Goal: Task Accomplishment & Management: Manage account settings

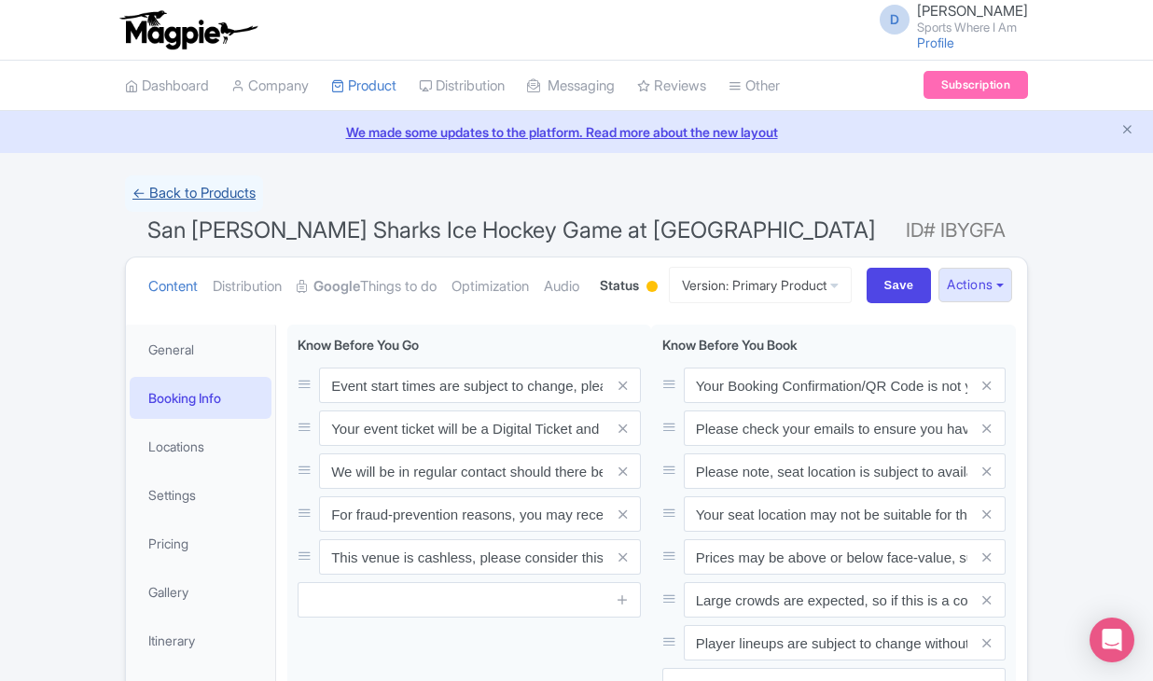
click at [187, 193] on link "← Back to Products" at bounding box center [194, 193] width 138 height 36
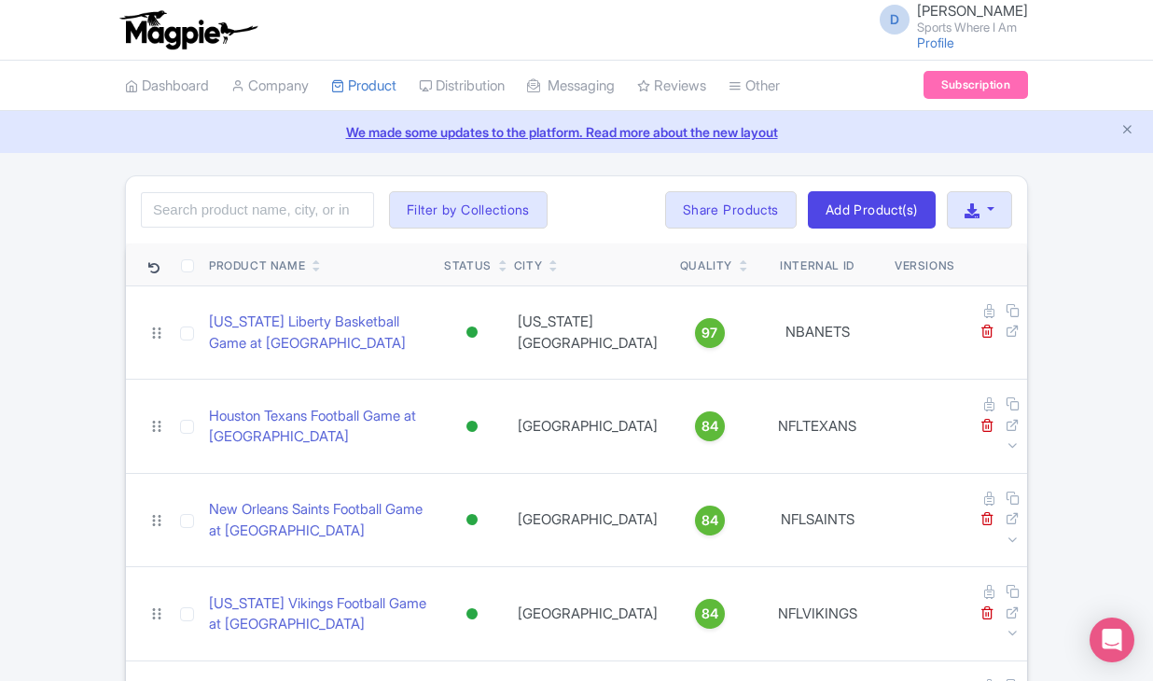
click at [228, 228] on div "Search Filter by Collections American Football Australian Football League Baseb…" at bounding box center [576, 209] width 901 height 67
click at [229, 207] on input "search" at bounding box center [257, 209] width 233 height 35
type input "oilers"
click button "Search" at bounding box center [0, 0] width 0 height 0
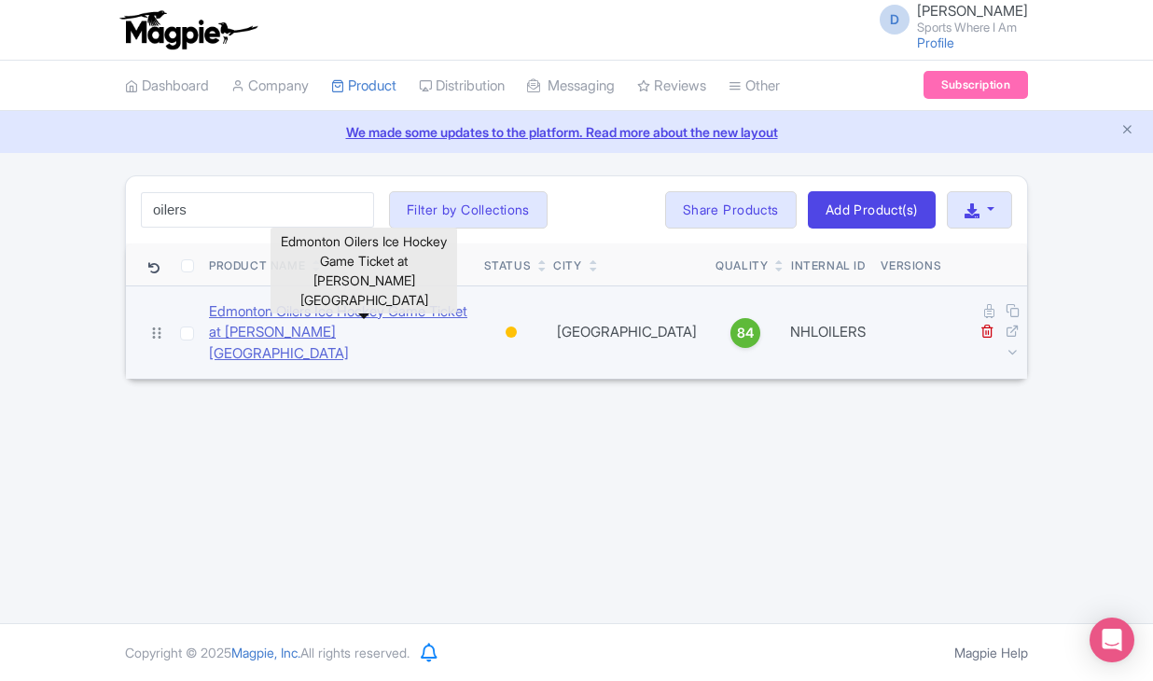
click at [228, 328] on link "Edmonton Oilers Ice Hockey Game Ticket at Rogers Place" at bounding box center [339, 332] width 260 height 63
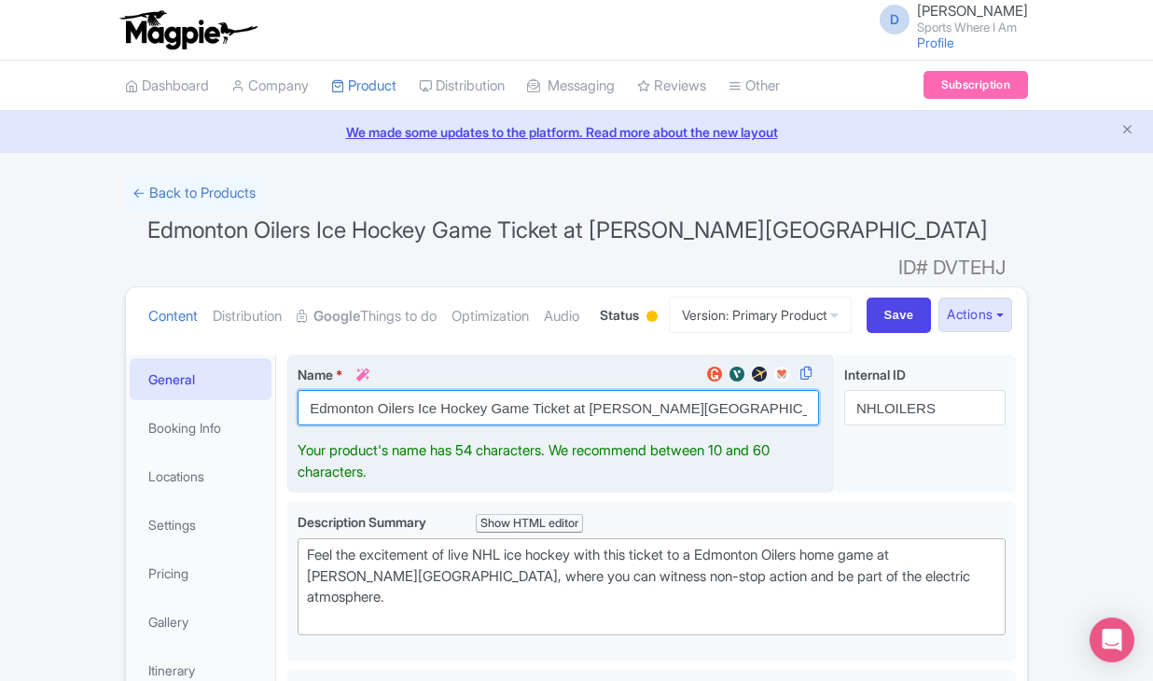
click at [351, 425] on input "Edmonton Oilers Ice Hockey Game Ticket at [PERSON_NAME][GEOGRAPHIC_DATA]" at bounding box center [558, 407] width 521 height 35
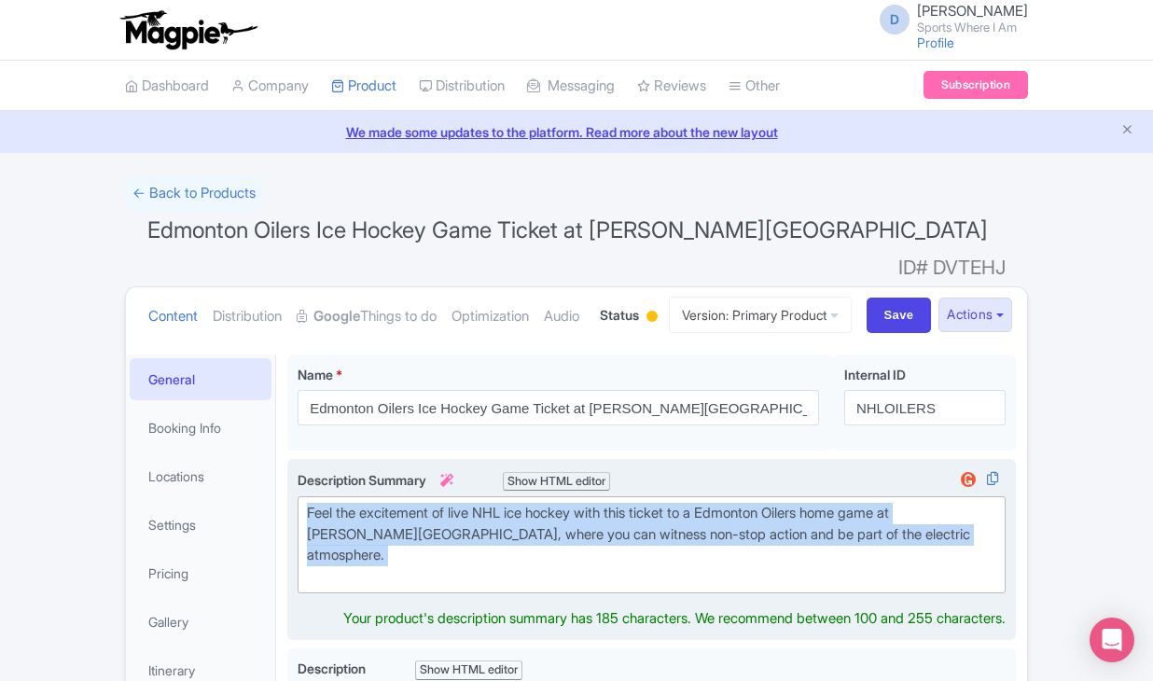
drag, startPoint x: 876, startPoint y: 614, endPoint x: 507, endPoint y: 543, distance: 376.1
click at [507, 543] on div "Feel the excitement of live NHL ice hockey with this ticket to a Edmonton Oiler…" at bounding box center [651, 545] width 689 height 84
drag, startPoint x: 872, startPoint y: 567, endPoint x: 303, endPoint y: 553, distance: 569.2
click at [303, 553] on trix-editor "Feel the excitement of live NHL ice hockey with this ticket to a Edmonton Oiler…" at bounding box center [652, 544] width 708 height 97
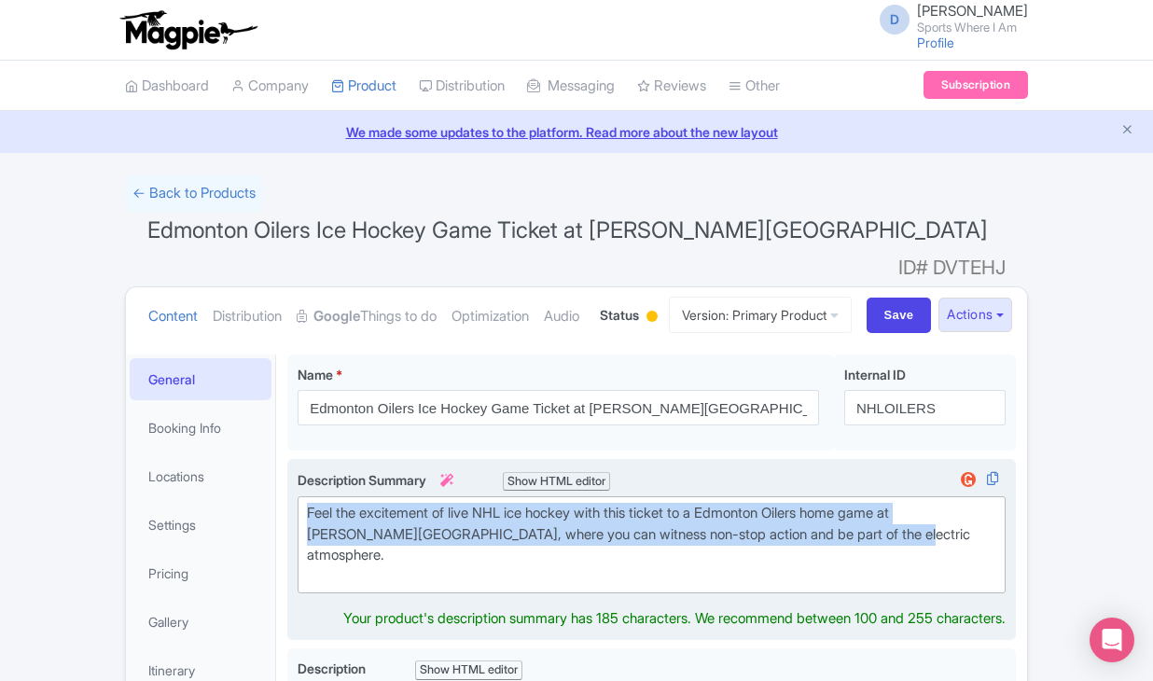
type trix-editor "<div>Feel the excitement of live NHL ice hockey with this ticket to a Edmonton …"
copy div "Feel the excitement of live NHL ice hockey with this ticket to a Edmonton Oiler…"
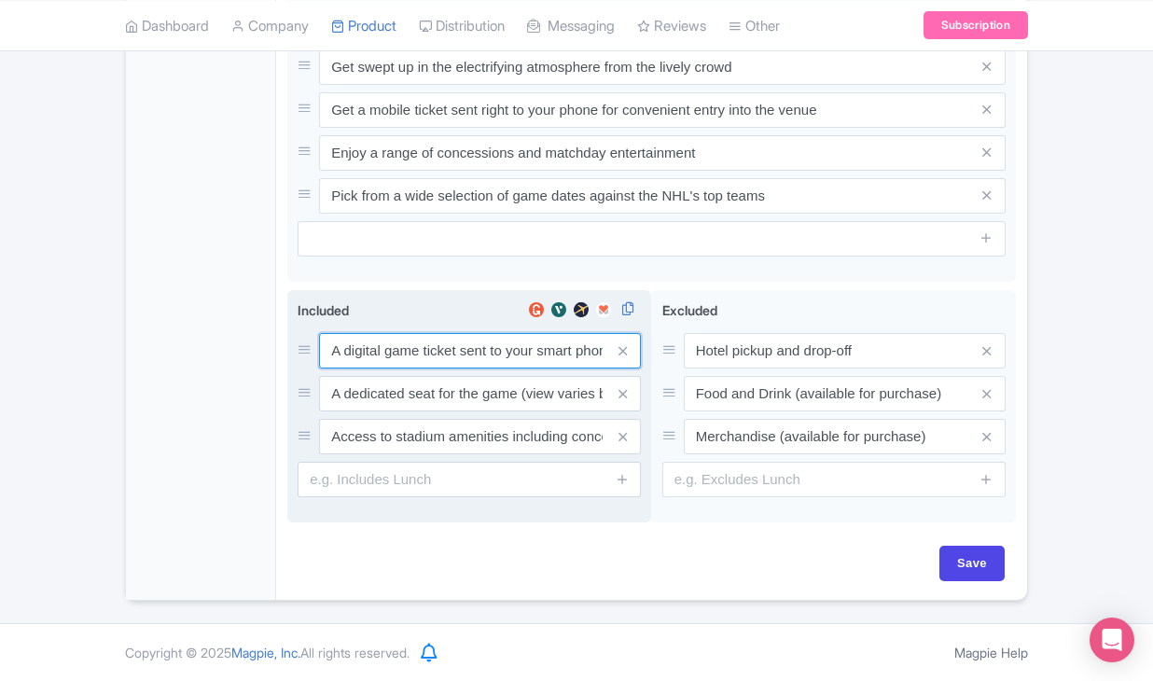
scroll to position [1062, 0]
click at [462, 353] on div "A digital game ticket sent to your smart phone A dedicated seat for the game (v…" at bounding box center [469, 393] width 343 height 121
click at [452, 333] on input "A digital game ticket sent to your smart phone" at bounding box center [480, 350] width 322 height 35
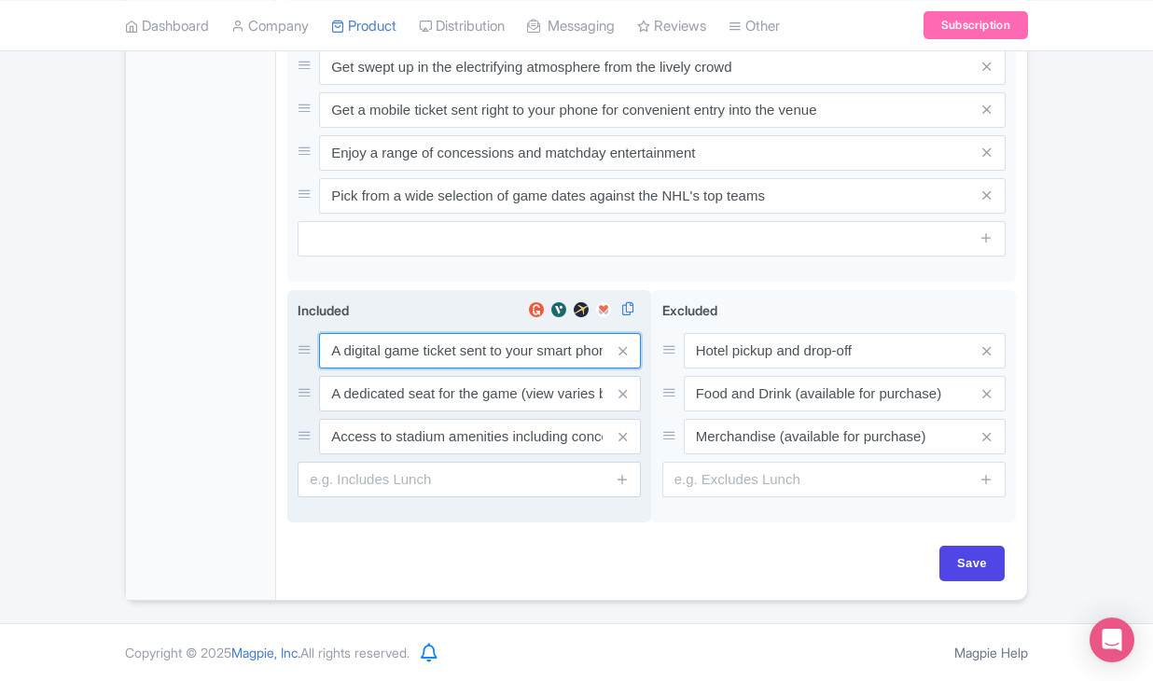
click at [452, 333] on input "A digital game ticket sent to your smart phone" at bounding box center [480, 350] width 322 height 35
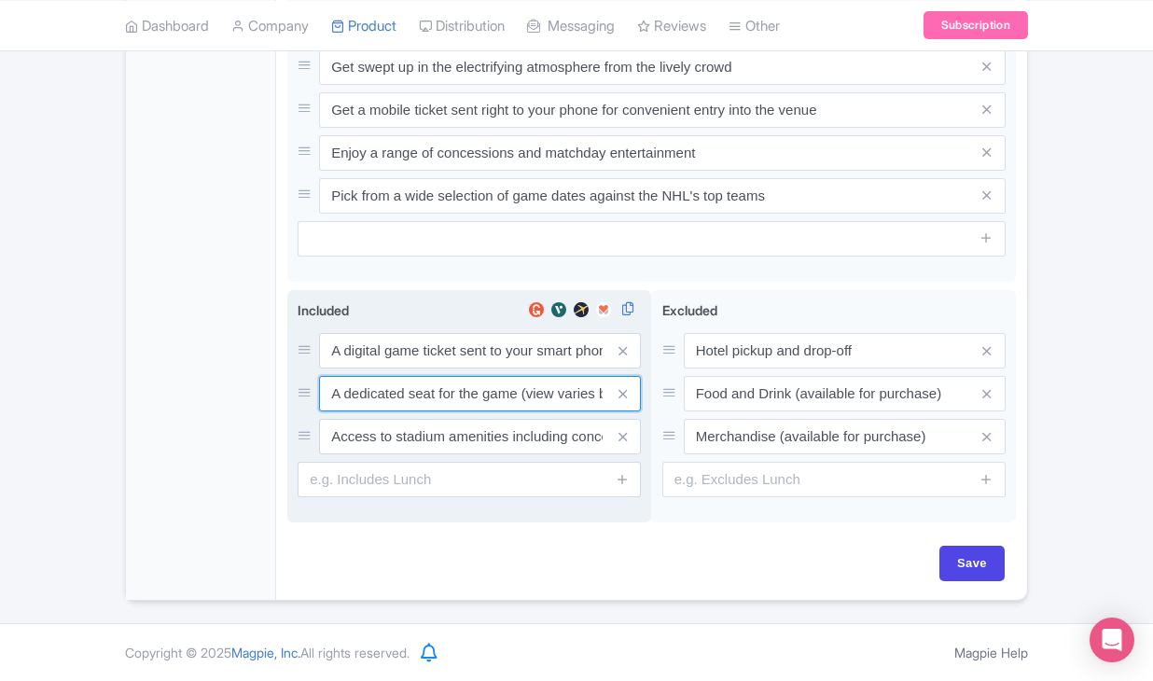
click at [424, 376] on input "A dedicated seat for the game (view varies by seat category)" at bounding box center [480, 393] width 322 height 35
click at [466, 419] on input "Access to stadium amenities including concessions and matchday activations" at bounding box center [480, 436] width 322 height 35
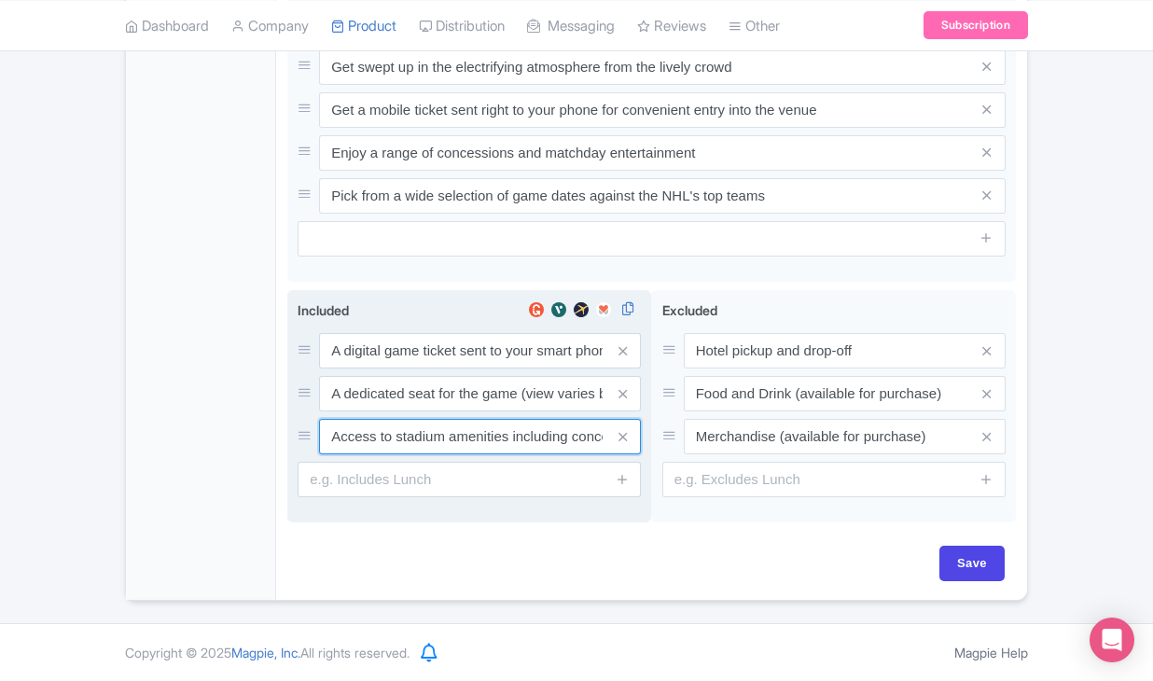
click at [466, 419] on input "Access to stadium amenities including concessions and matchday activations" at bounding box center [480, 436] width 322 height 35
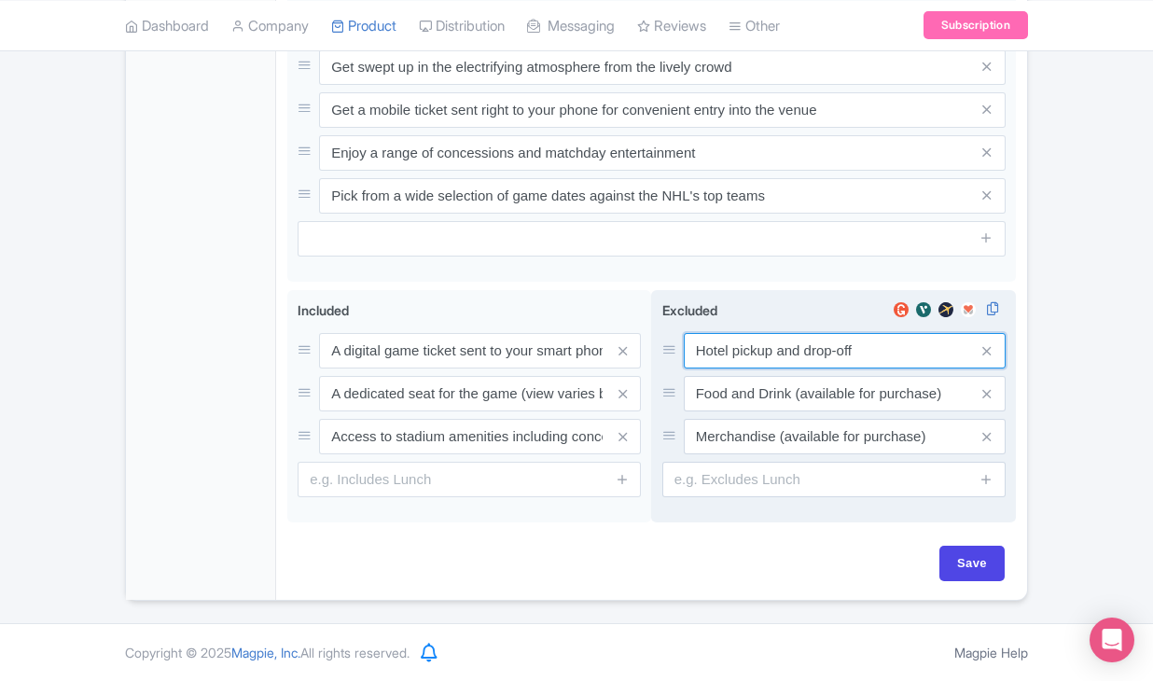
click at [747, 337] on input "Hotel pickup and drop-off" at bounding box center [845, 350] width 322 height 35
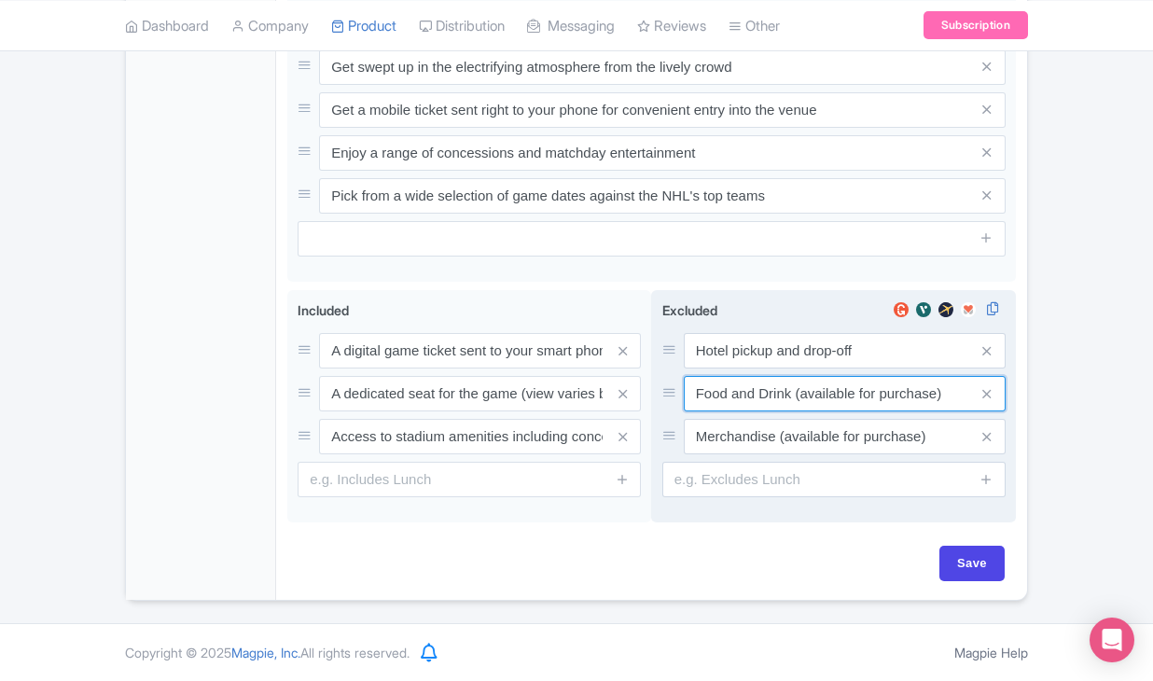
click at [771, 376] on input "Food and Drink (available for purchase)" at bounding box center [845, 393] width 322 height 35
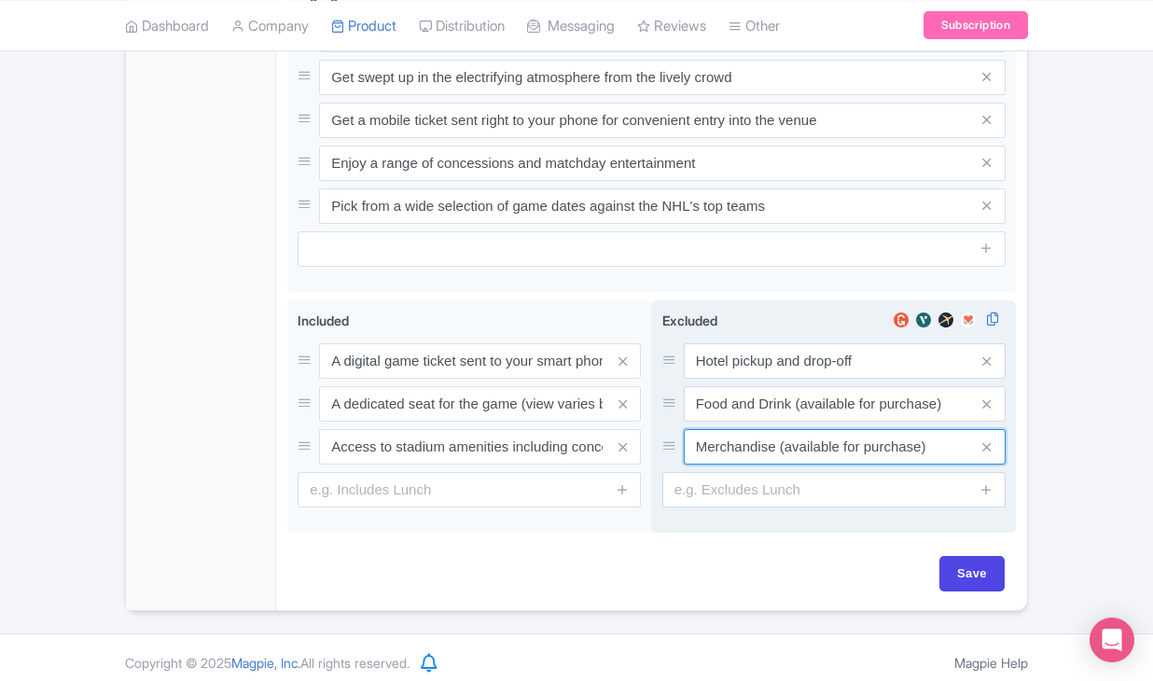
click at [734, 430] on input "Merchandise (available for purchase)" at bounding box center [845, 446] width 322 height 35
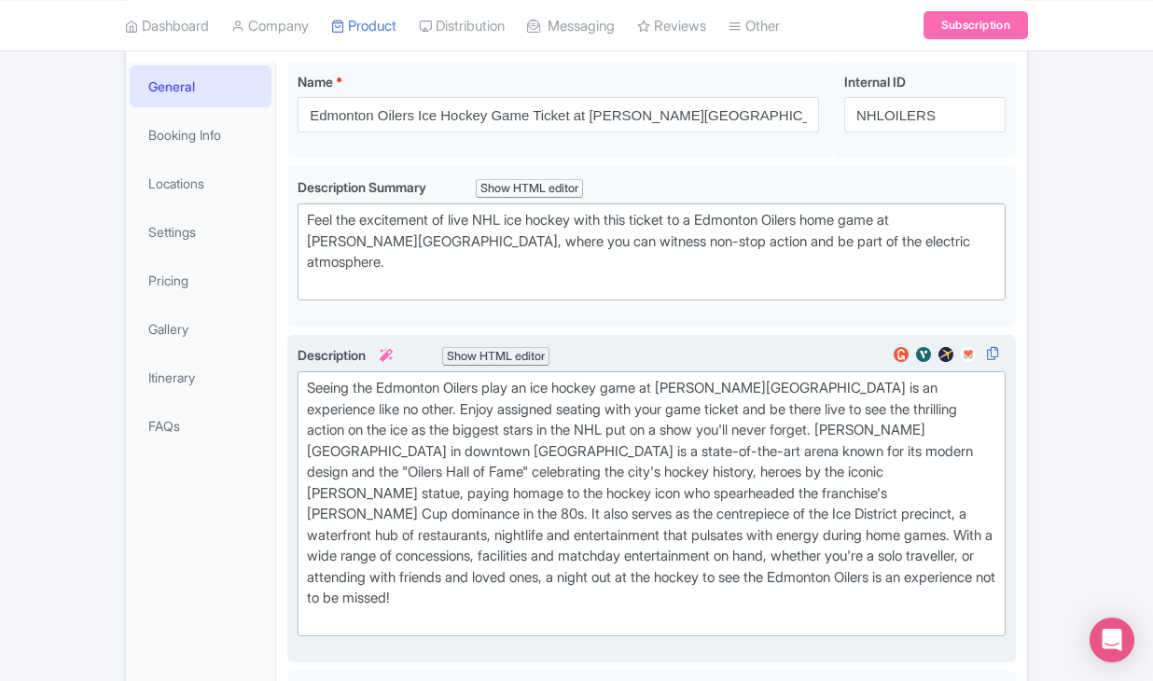
scroll to position [192, 0]
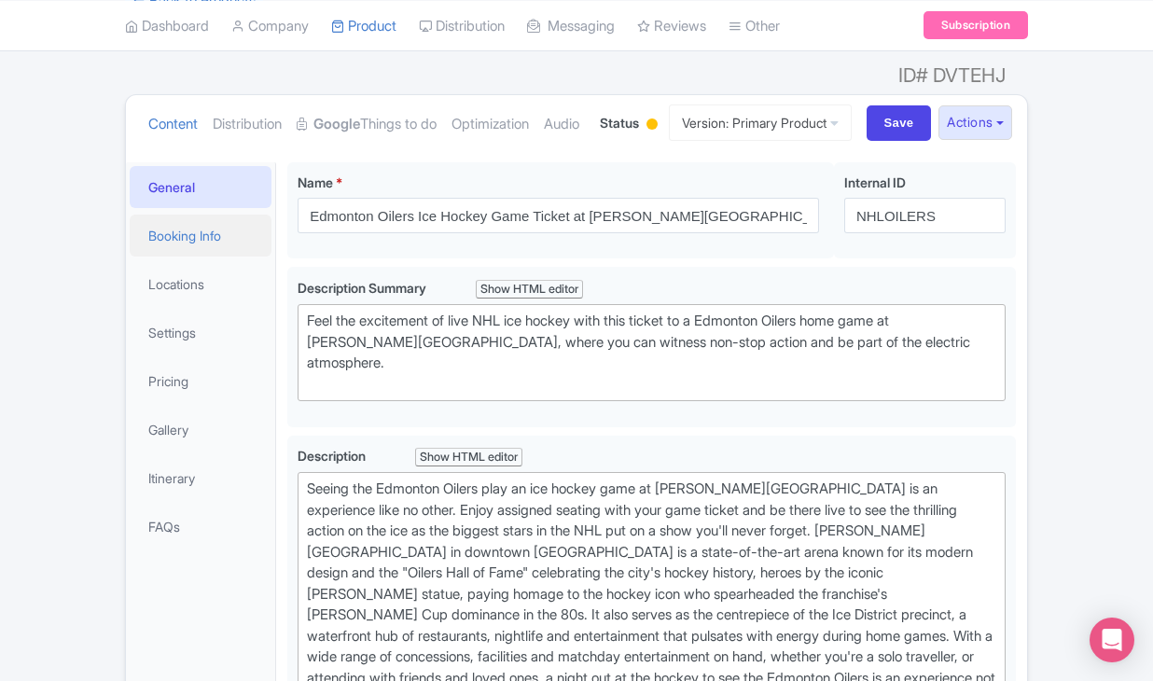
click at [257, 257] on link "Booking Info" at bounding box center [201, 236] width 142 height 42
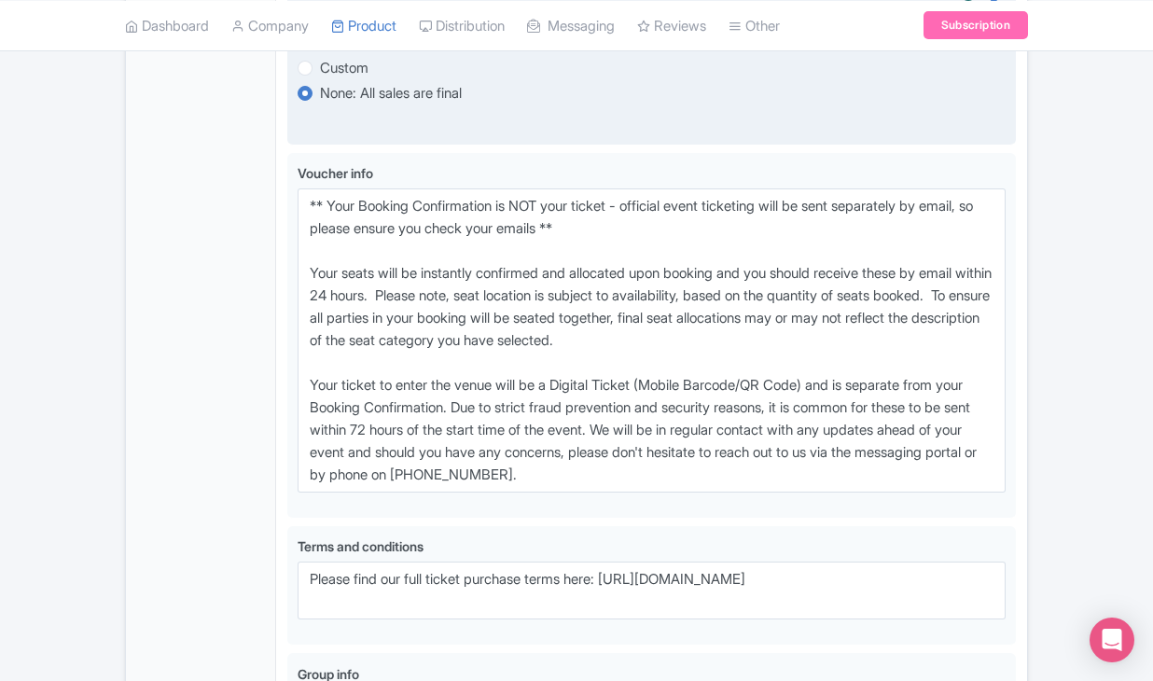
scroll to position [1336, 0]
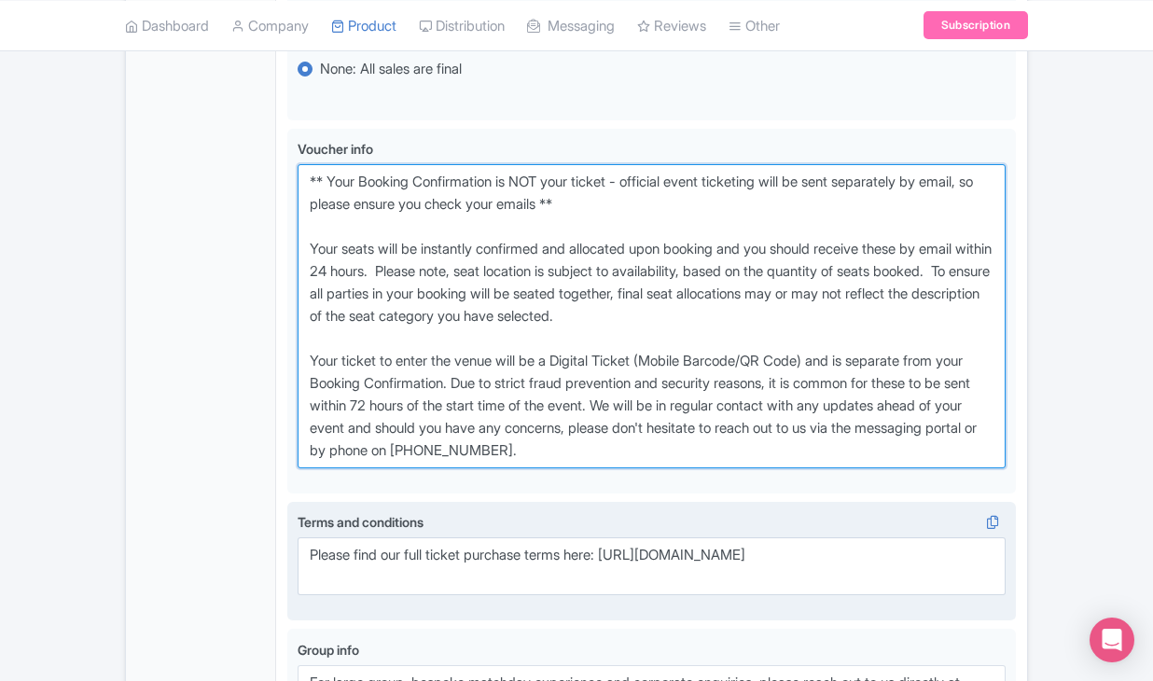
drag, startPoint x: 312, startPoint y: 231, endPoint x: 821, endPoint y: 580, distance: 617.4
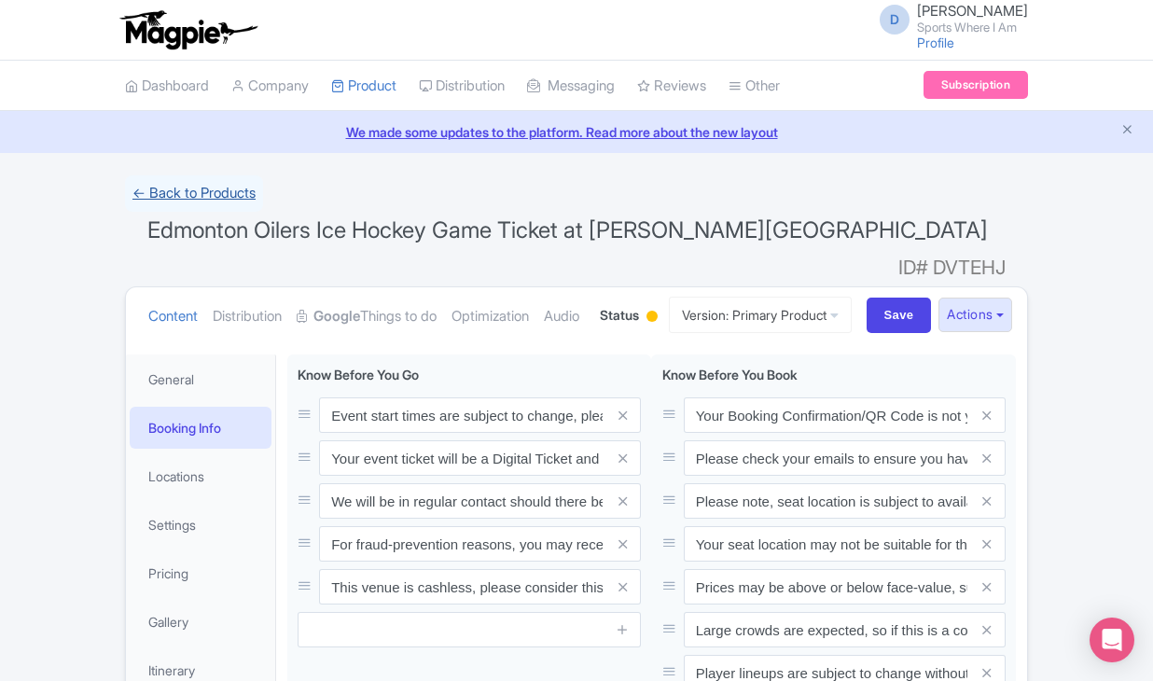
scroll to position [0, 0]
click at [219, 180] on link "← Back to Products" at bounding box center [194, 193] width 138 height 36
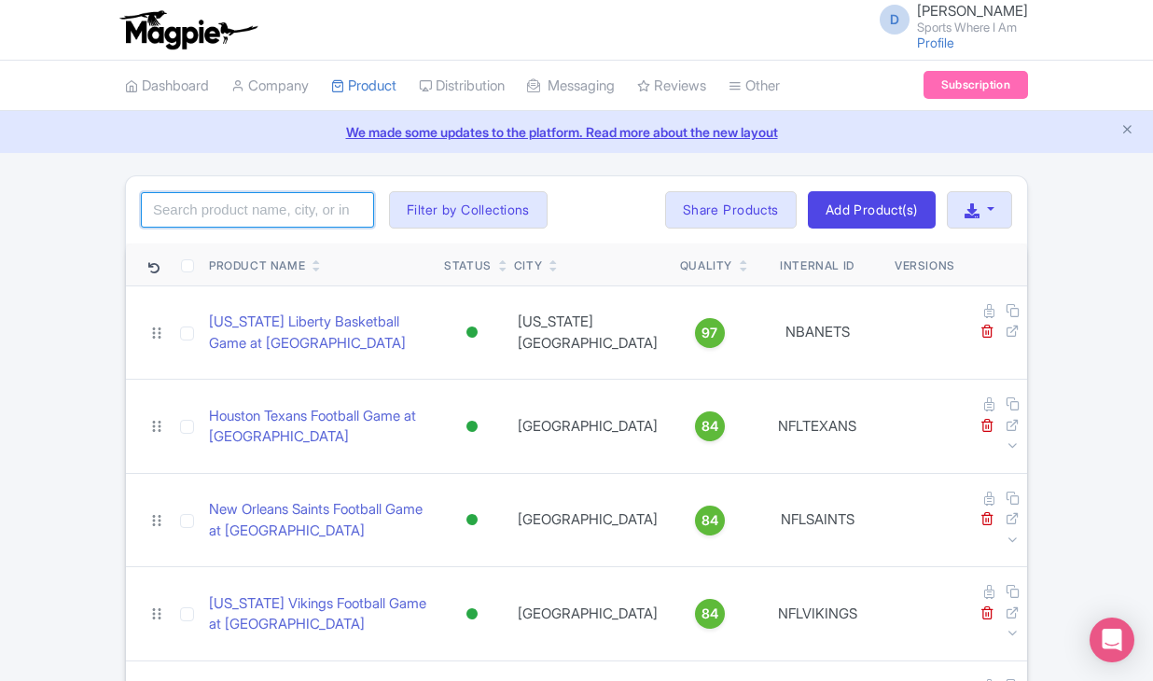
click at [219, 207] on input "search" at bounding box center [257, 209] width 233 height 35
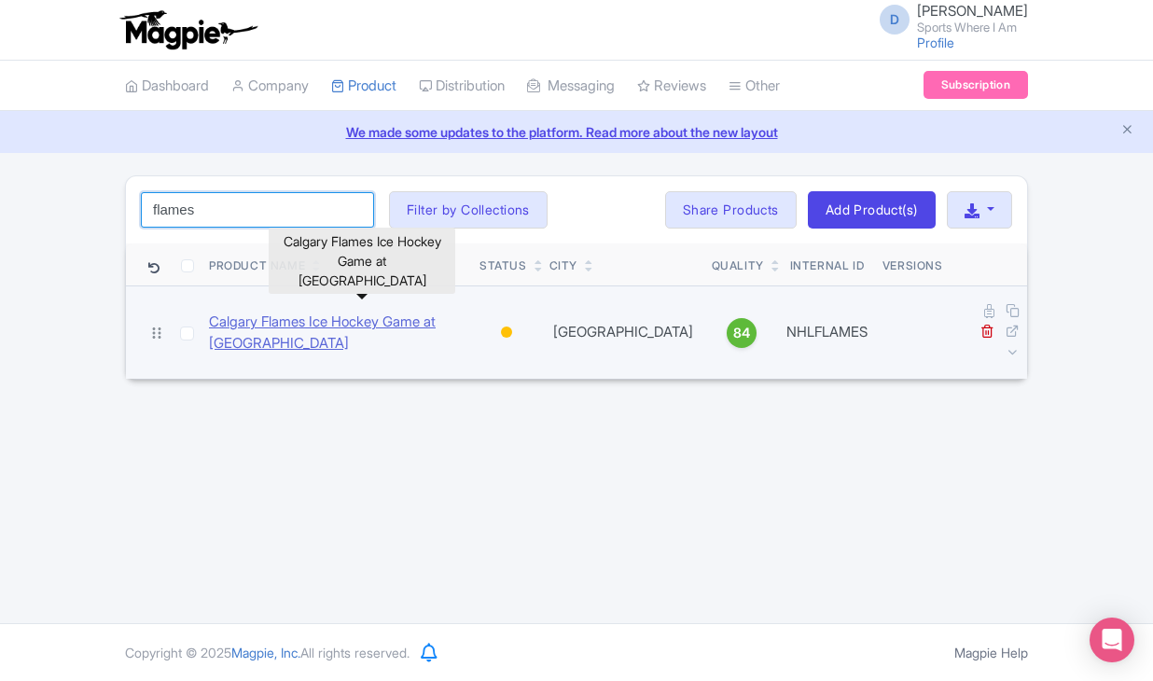
type input "flames"
click at [285, 324] on link "Calgary Flames Ice Hockey Game at [GEOGRAPHIC_DATA]" at bounding box center [337, 333] width 256 height 42
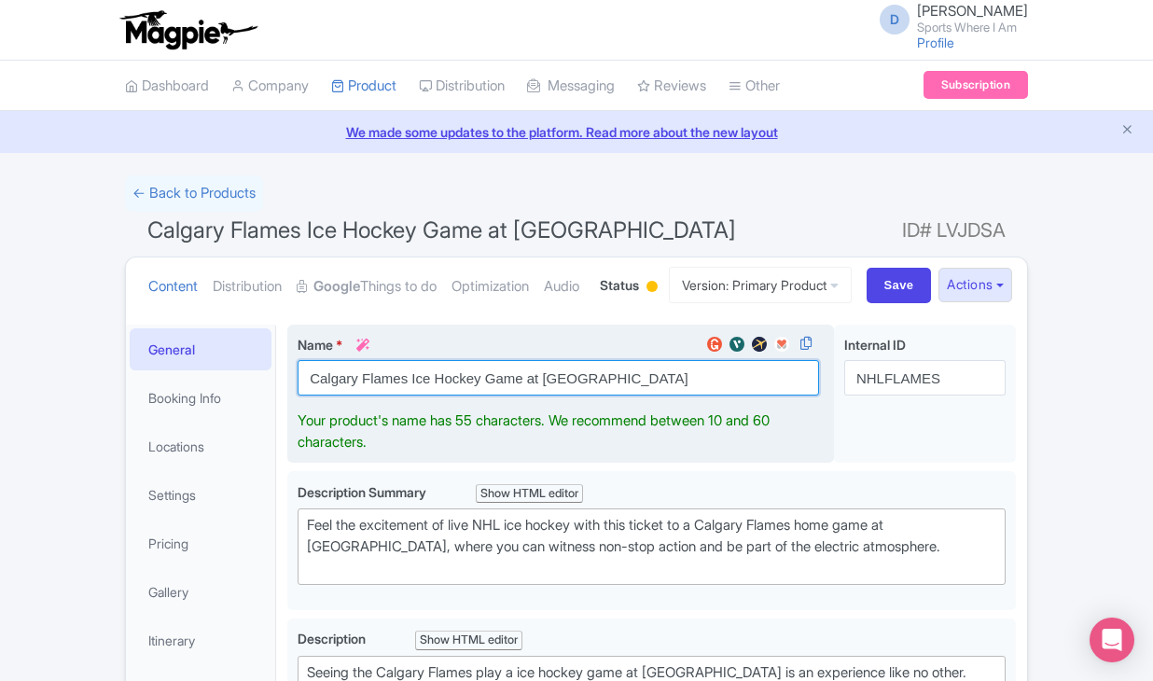
click at [362, 396] on input "Calgary Flames Ice Hockey Game at [GEOGRAPHIC_DATA]" at bounding box center [558, 377] width 521 height 35
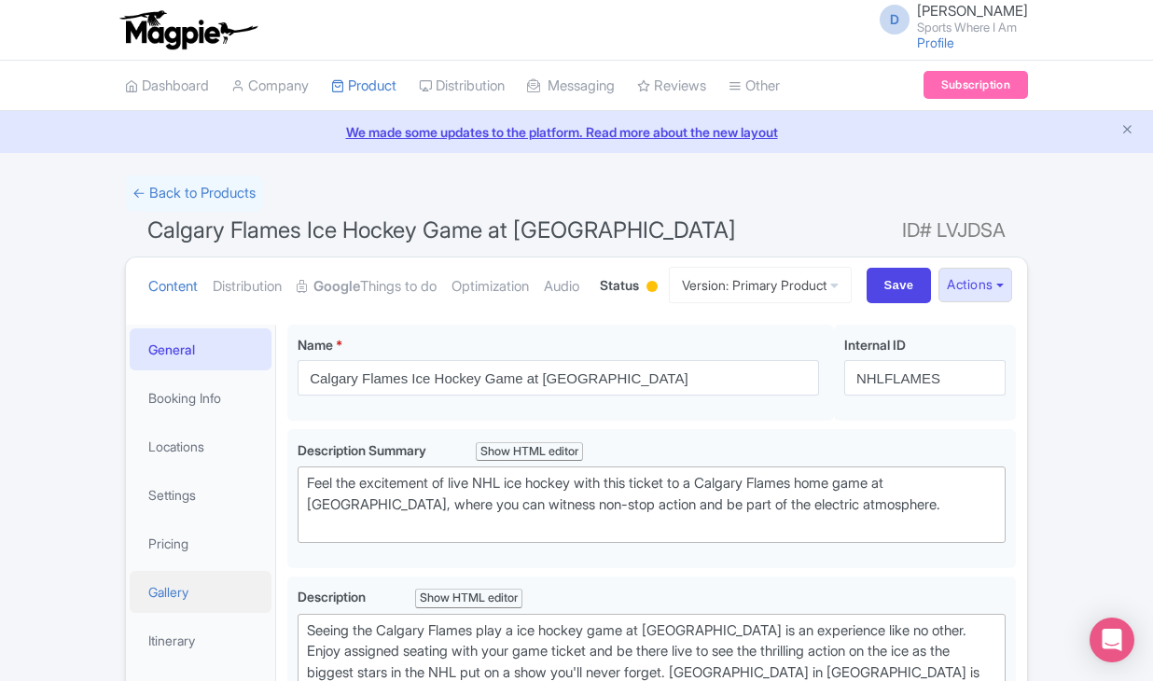
click at [174, 613] on link "Gallery" at bounding box center [201, 592] width 142 height 42
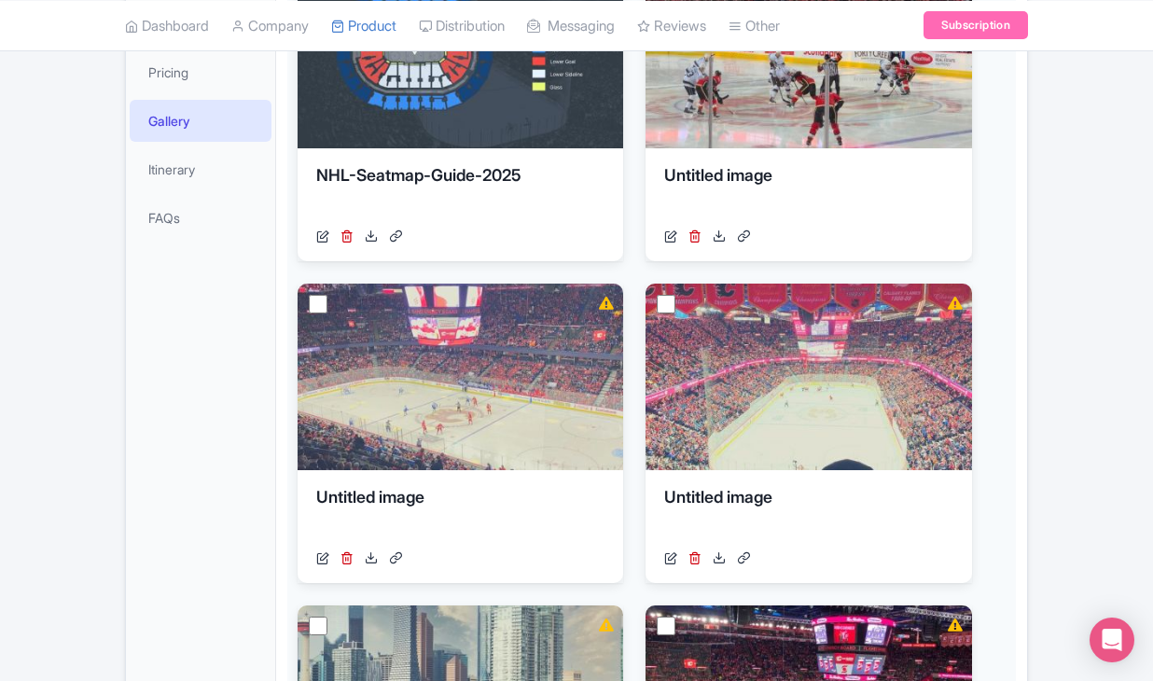
scroll to position [412, 0]
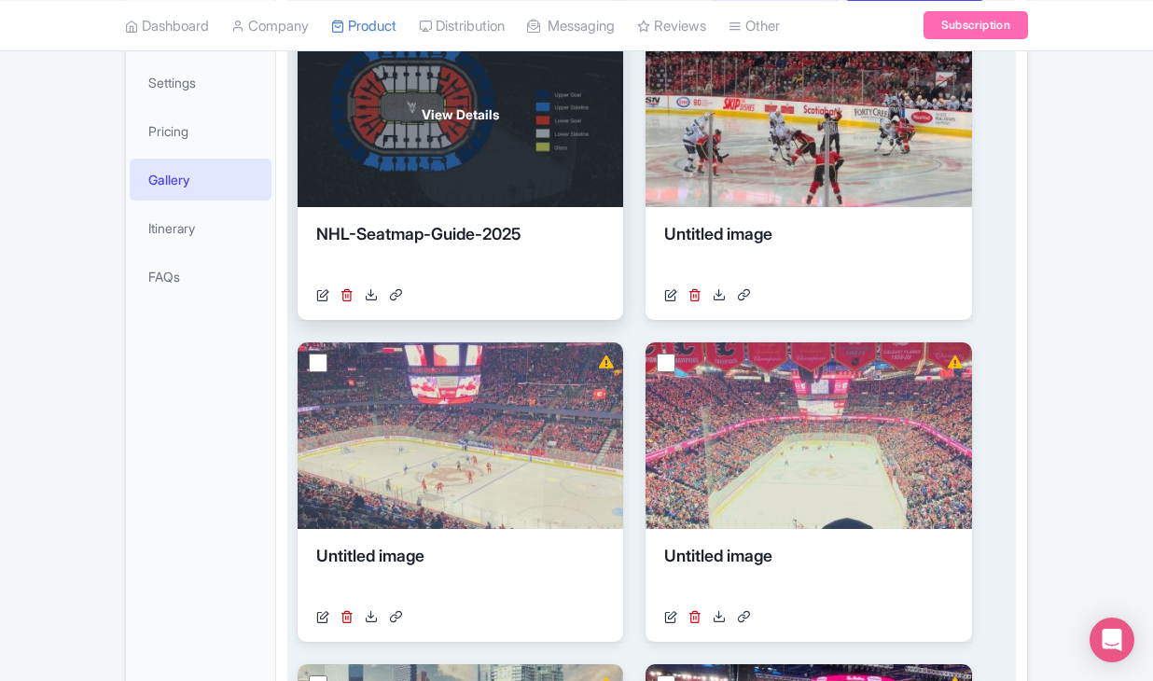
click at [316, 50] on input "checkbox" at bounding box center [318, 41] width 19 height 19
checkbox input "true"
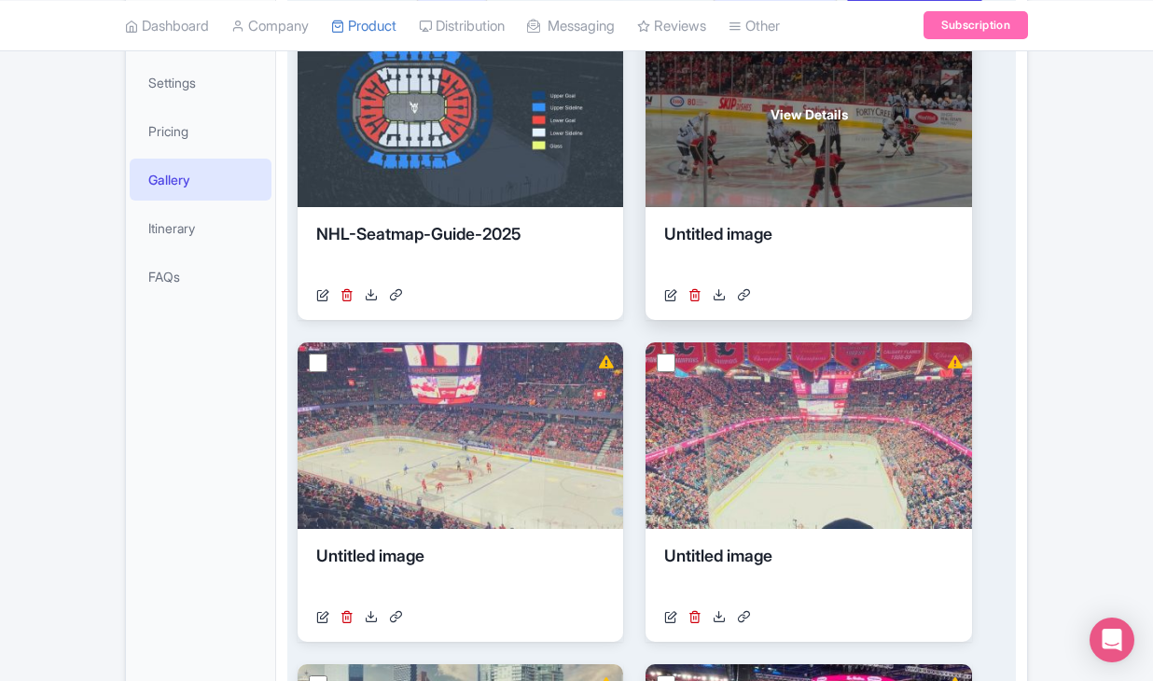
click at [665, 50] on input "checkbox" at bounding box center [666, 41] width 19 height 19
checkbox input "true"
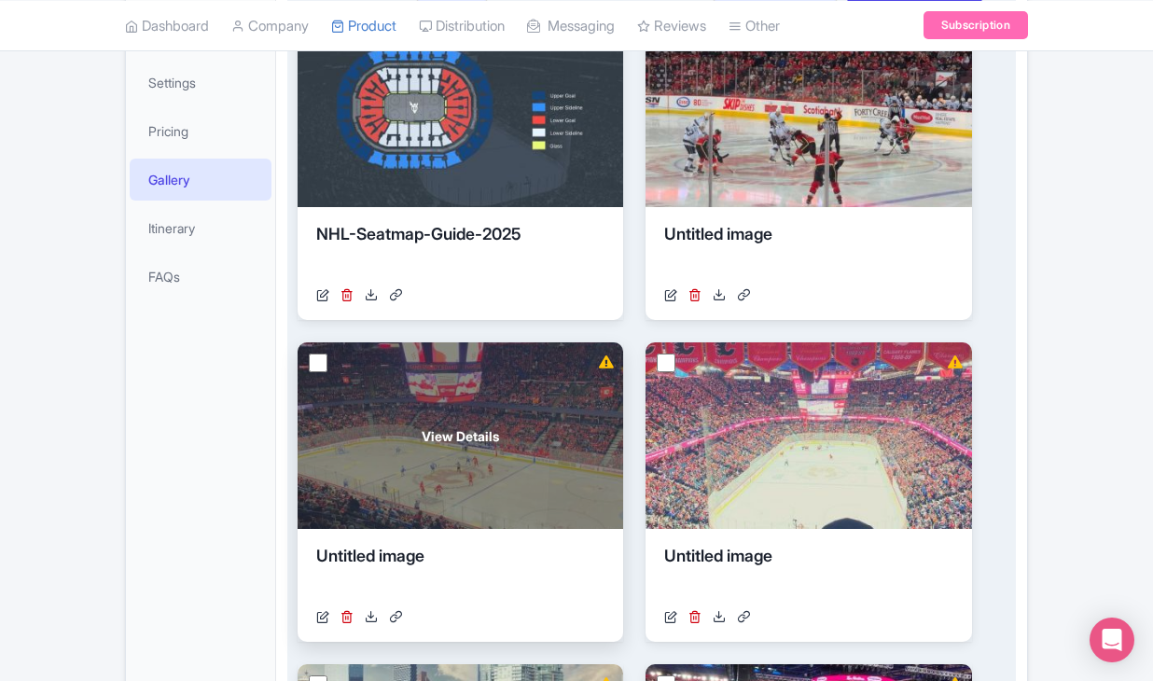
click at [319, 372] on input "checkbox" at bounding box center [318, 363] width 19 height 19
checkbox input "true"
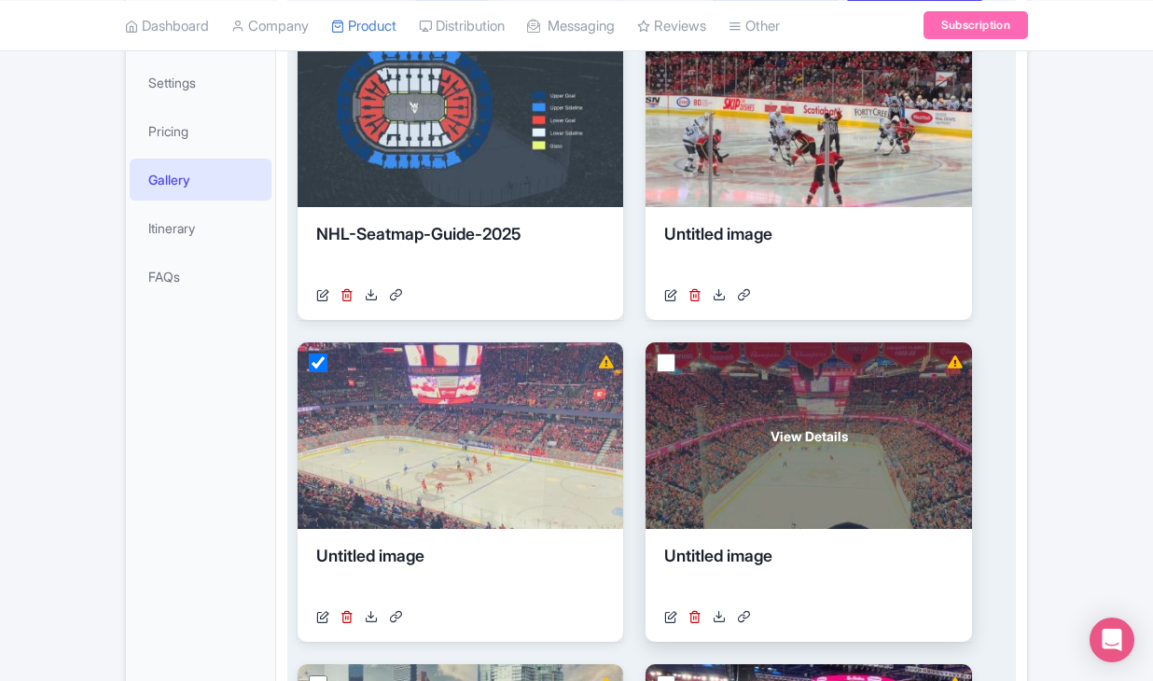
click at [670, 372] on input "checkbox" at bounding box center [666, 363] width 19 height 19
checkbox input "true"
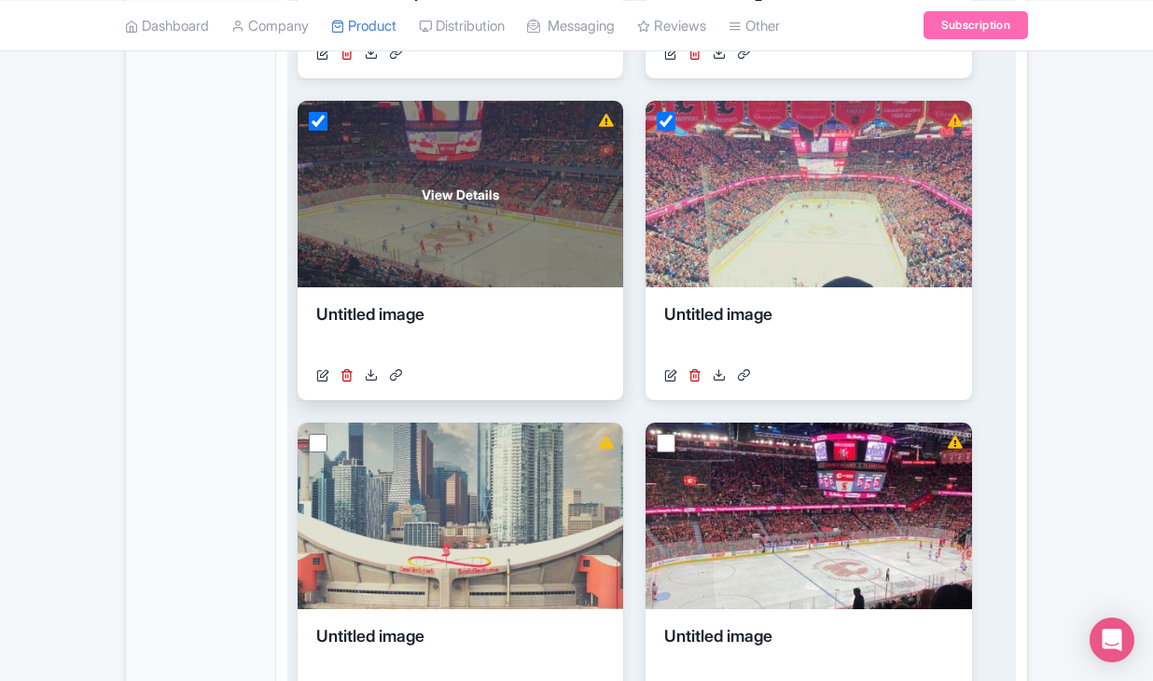
scroll to position [761, 0]
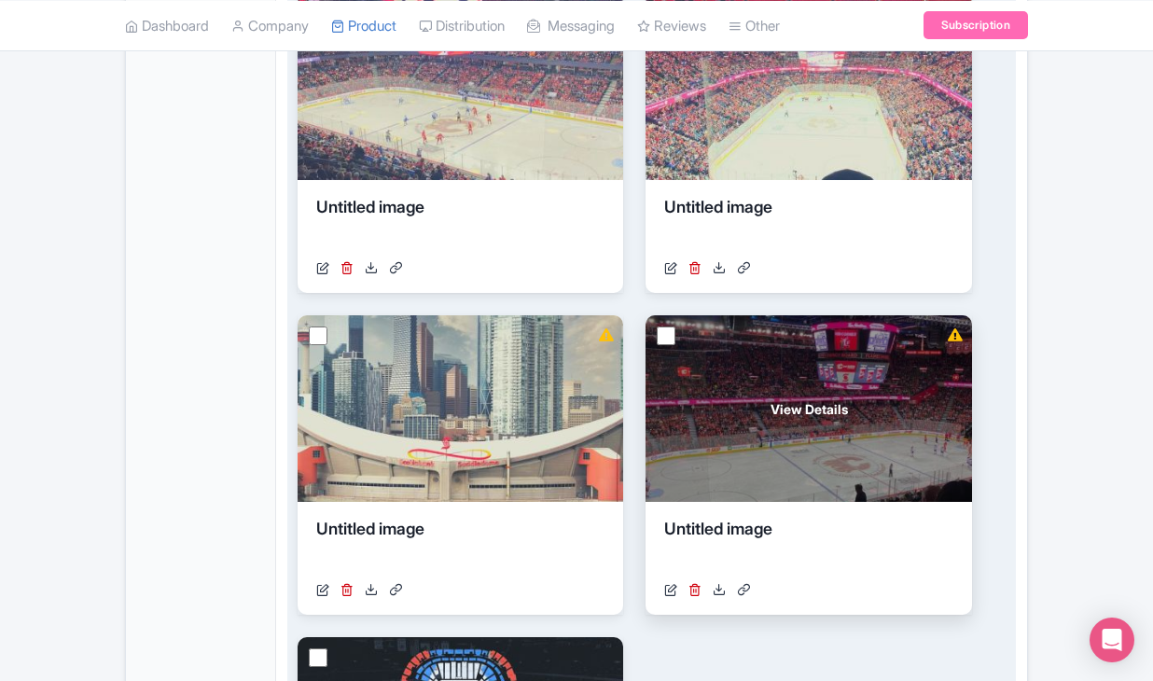
click at [672, 345] on input "checkbox" at bounding box center [666, 335] width 19 height 19
checkbox input "true"
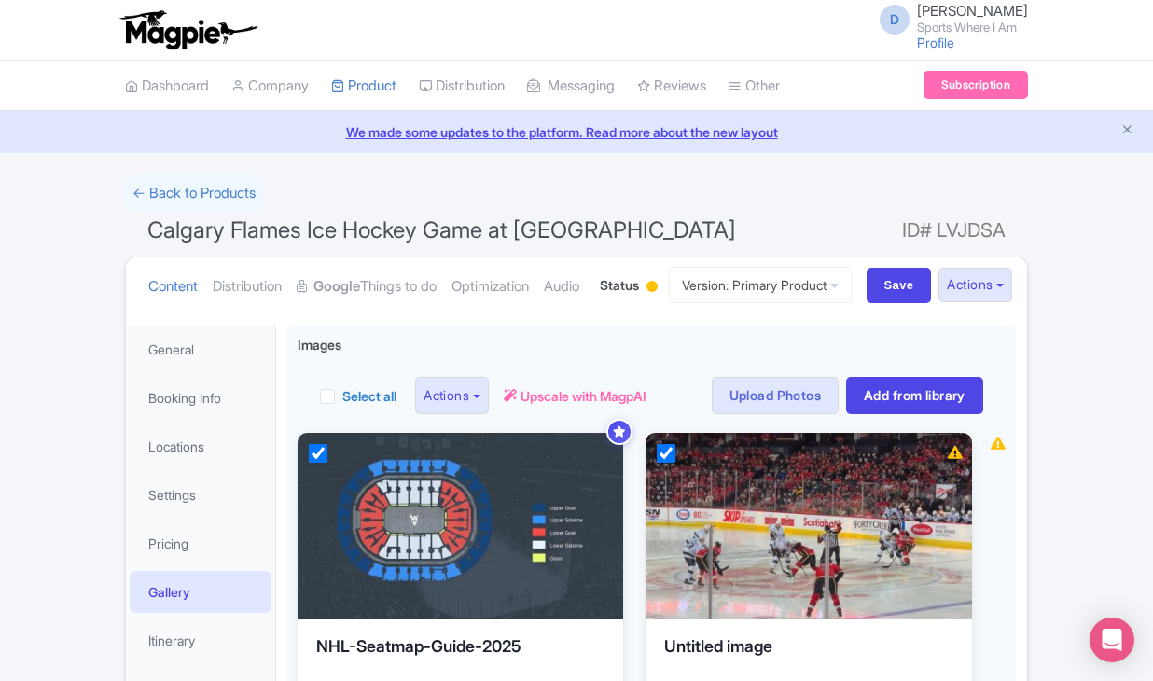
scroll to position [0, 0]
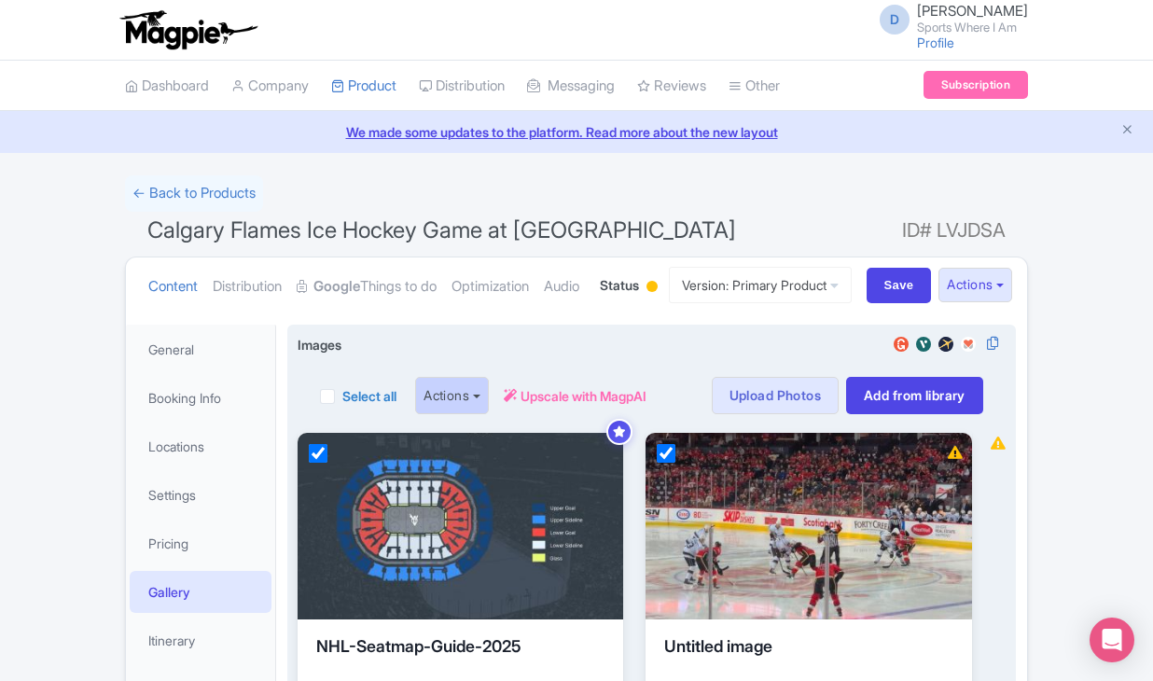
click at [462, 414] on button "Actions" at bounding box center [452, 395] width 74 height 37
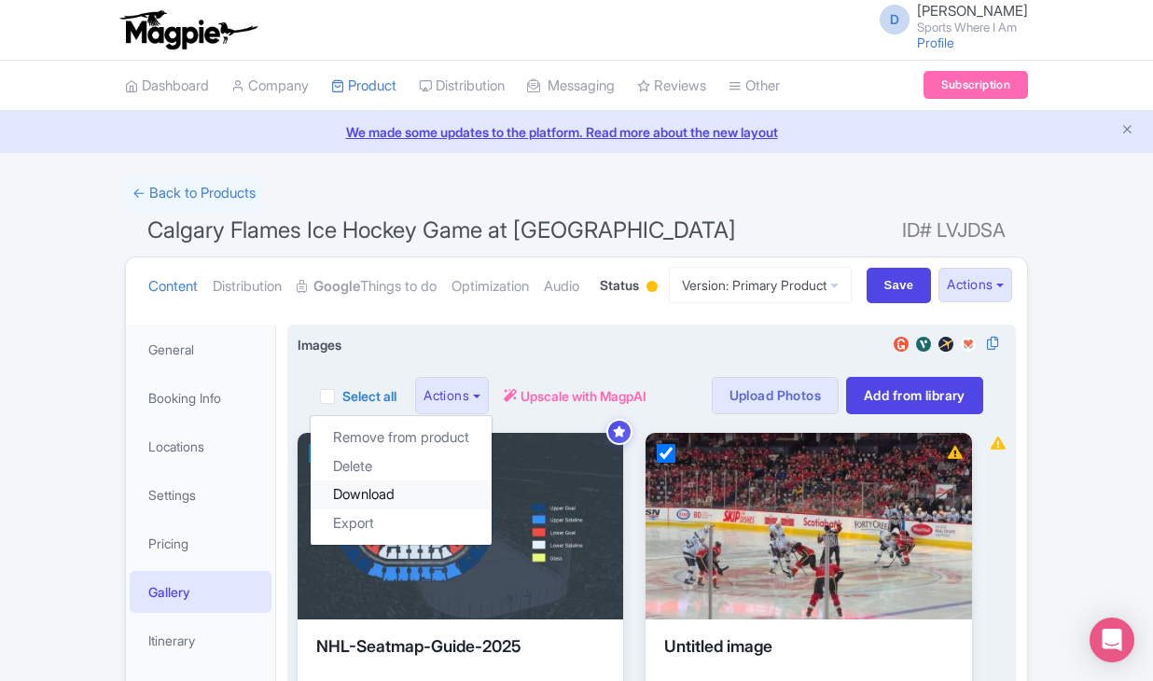
click at [444, 509] on link "Download" at bounding box center [401, 494] width 181 height 29
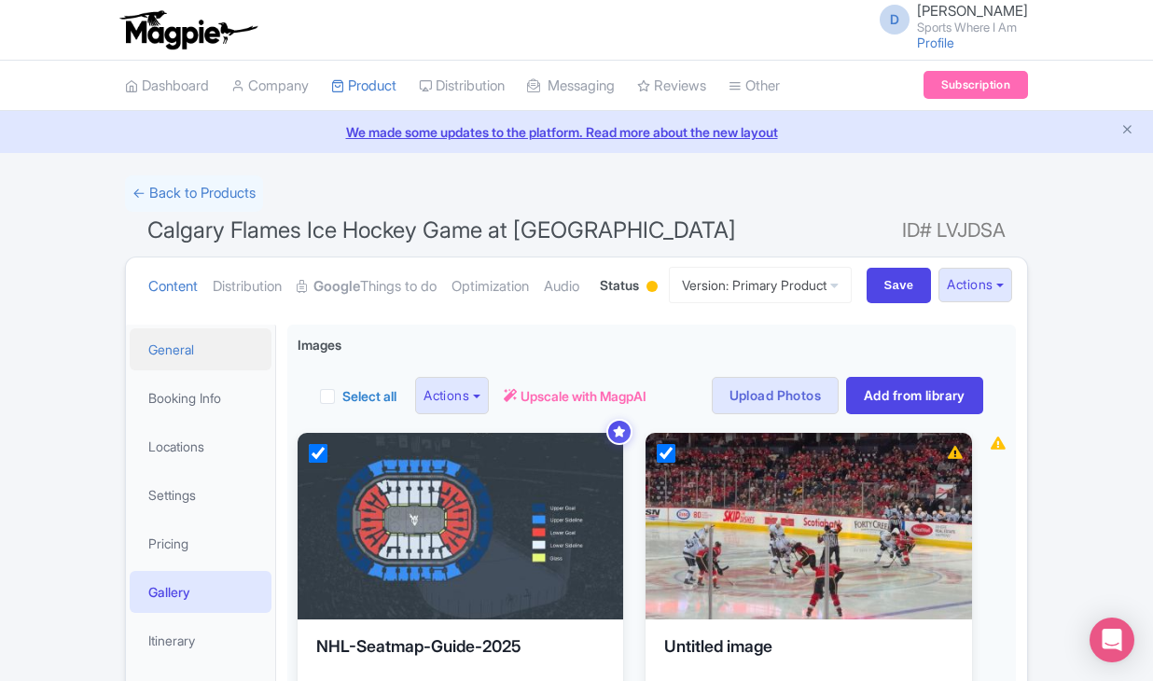
click at [215, 370] on link "General" at bounding box center [201, 349] width 142 height 42
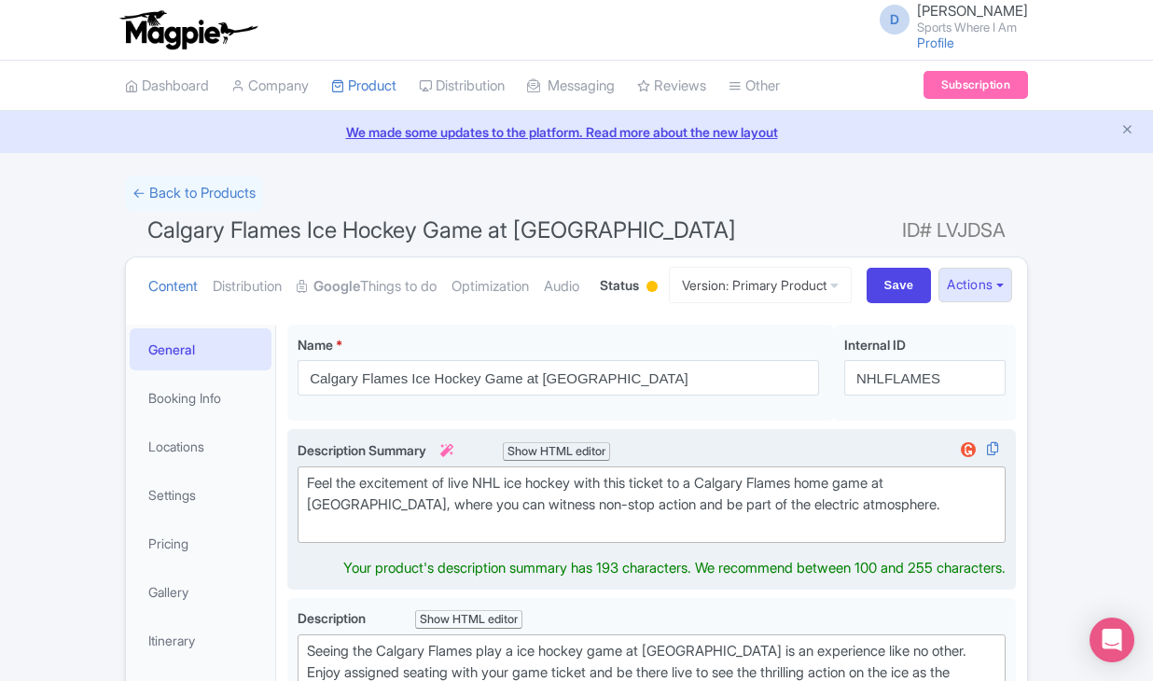
drag, startPoint x: 942, startPoint y: 573, endPoint x: 550, endPoint y: 542, distance: 393.0
click at [550, 536] on div "Feel the excitement of live NHL ice hockey with this ticket to a Calgary Flames…" at bounding box center [651, 504] width 689 height 63
type trix-editor "<div>Feel the excitement of live NHL ice hockey with this ticket to a Calgary F…"
copy div "Feel the excitement of live NHL ice hockey with this ticket to a Calgary Flames…"
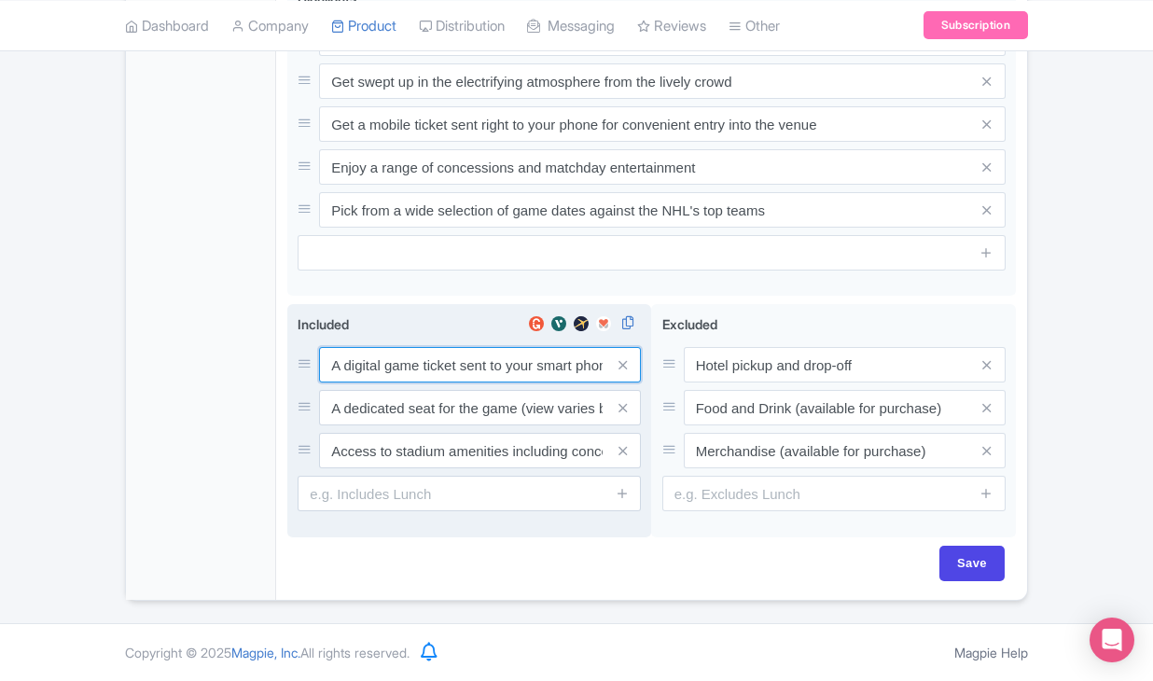
scroll to position [1006, 0]
click at [410, 361] on input "A digital game ticket sent to your smart phone" at bounding box center [480, 364] width 322 height 35
click at [410, 361] on input "A digital game ticket sent to your smart phone" at bounding box center [480, 365] width 322 height 35
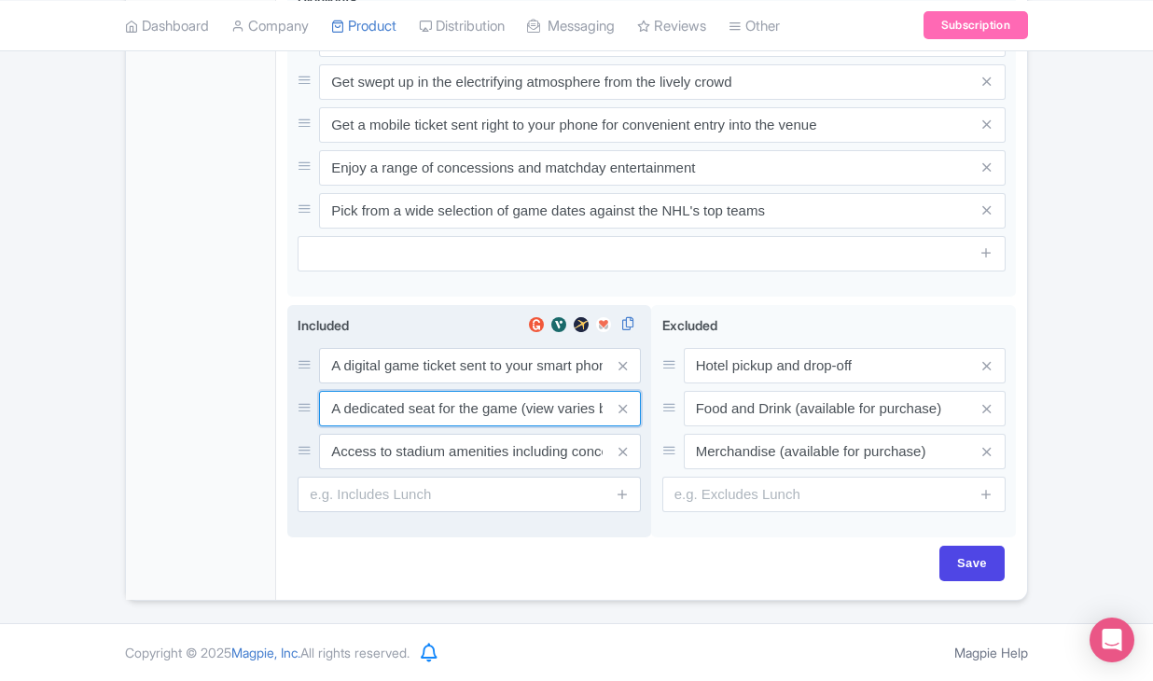
click at [410, 398] on input "A dedicated seat for the game (view varies by seat category)" at bounding box center [480, 408] width 322 height 35
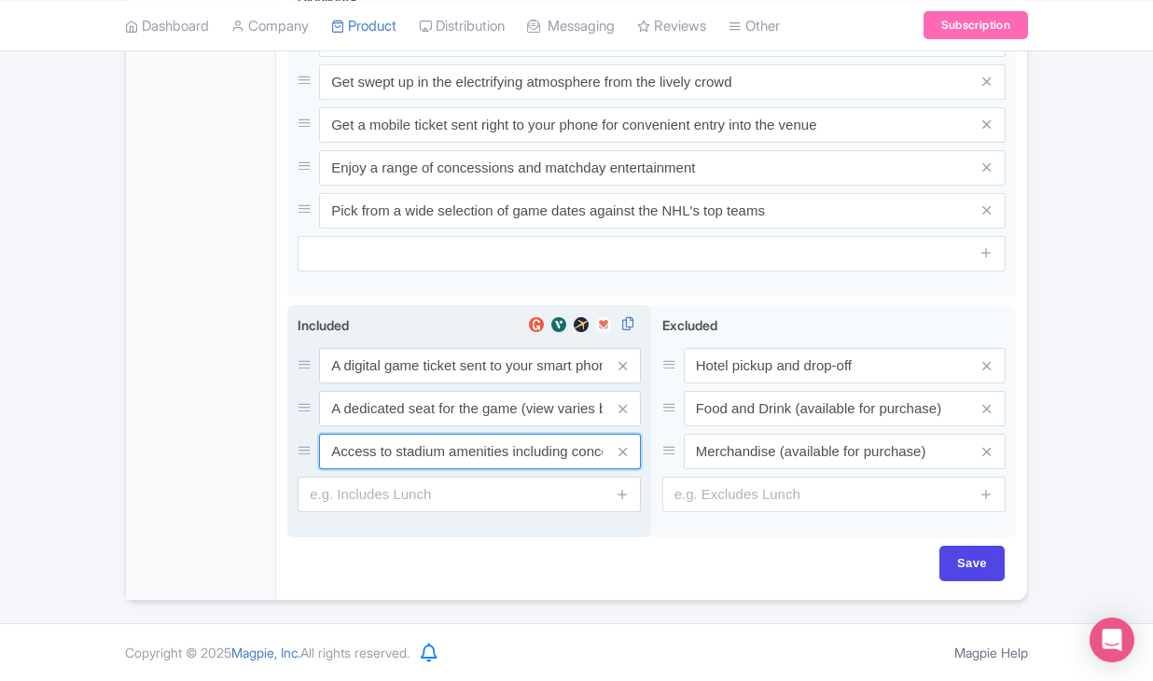
click at [443, 458] on input "Access to stadium amenities including concessions and matchday activations" at bounding box center [480, 451] width 322 height 35
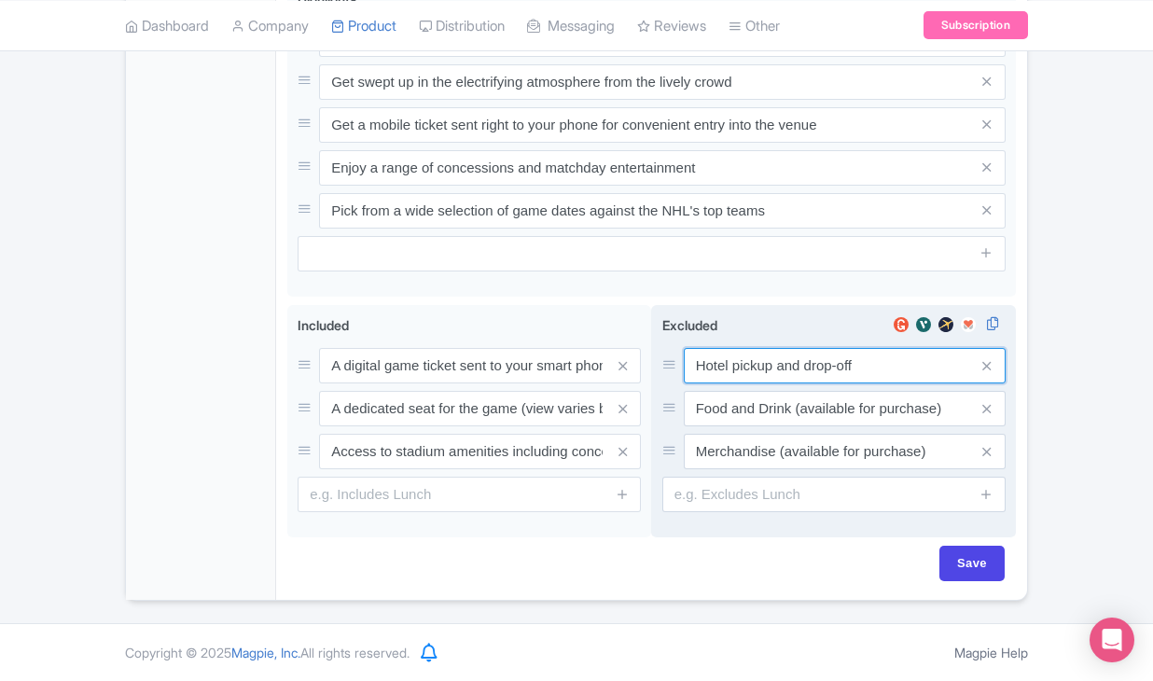
click at [768, 366] on input "Hotel pickup and drop-off" at bounding box center [845, 365] width 322 height 35
click at [794, 418] on input "Food and Drink (available for purchase)" at bounding box center [845, 408] width 322 height 35
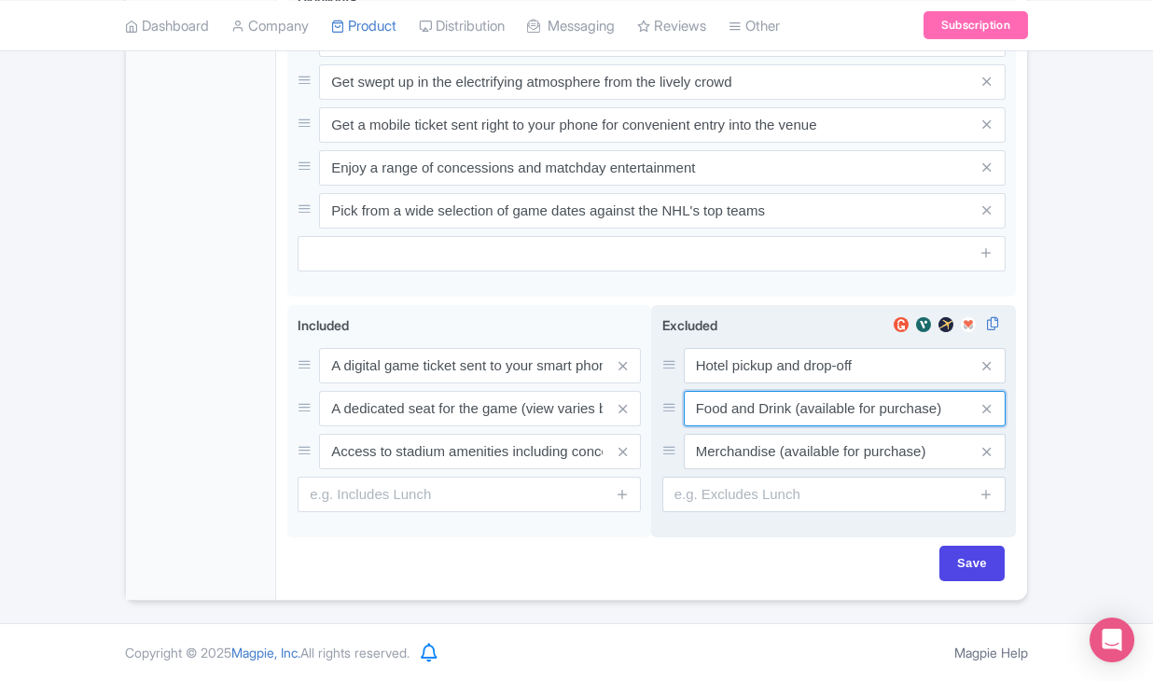
click at [794, 418] on input "Food and Drink (available for purchase)" at bounding box center [845, 408] width 322 height 35
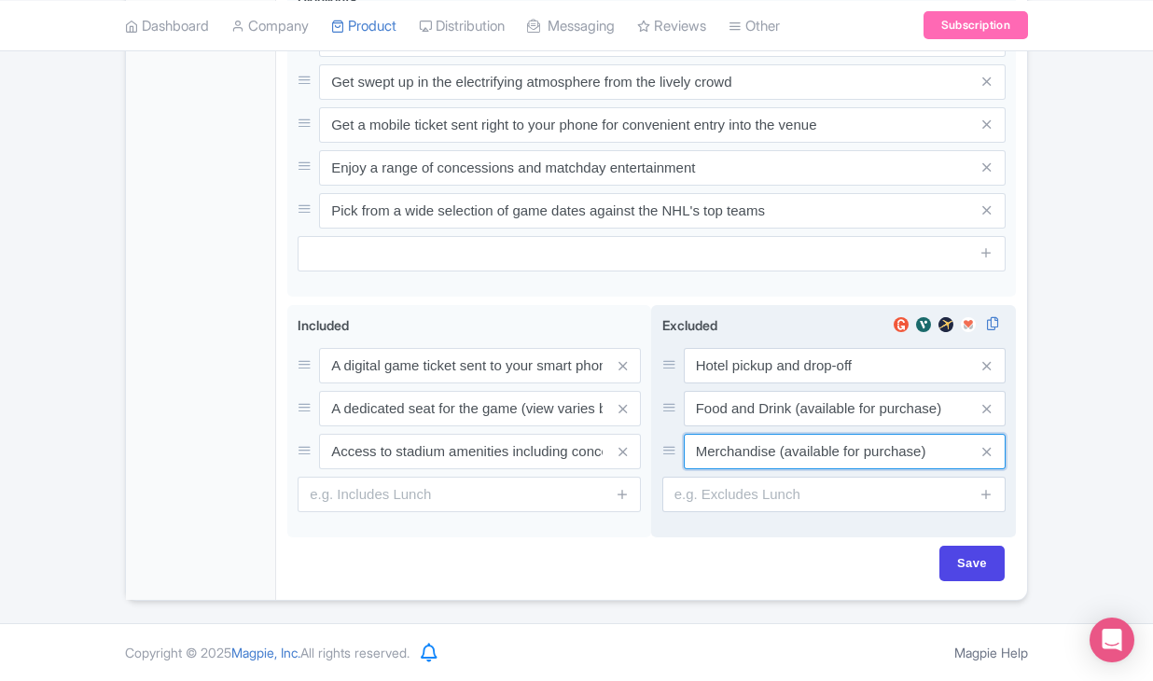
click at [729, 451] on input "Merchandise (available for purchase)" at bounding box center [845, 451] width 322 height 35
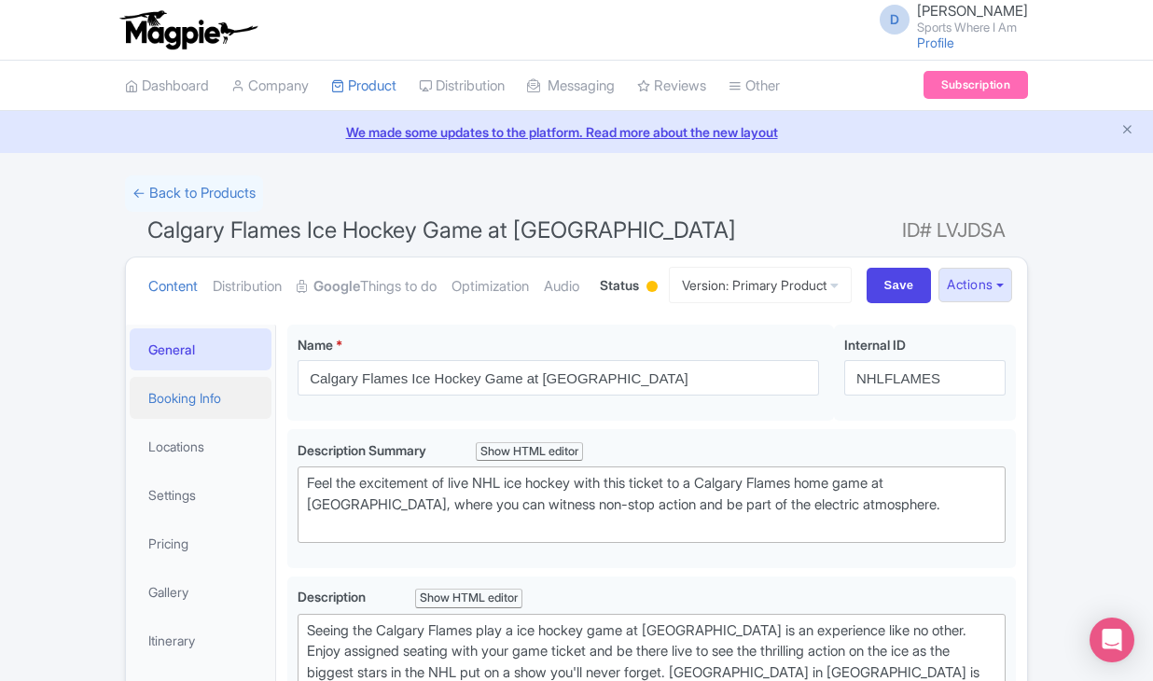
scroll to position [0, 0]
click at [222, 419] on link "Booking Info" at bounding box center [201, 398] width 142 height 42
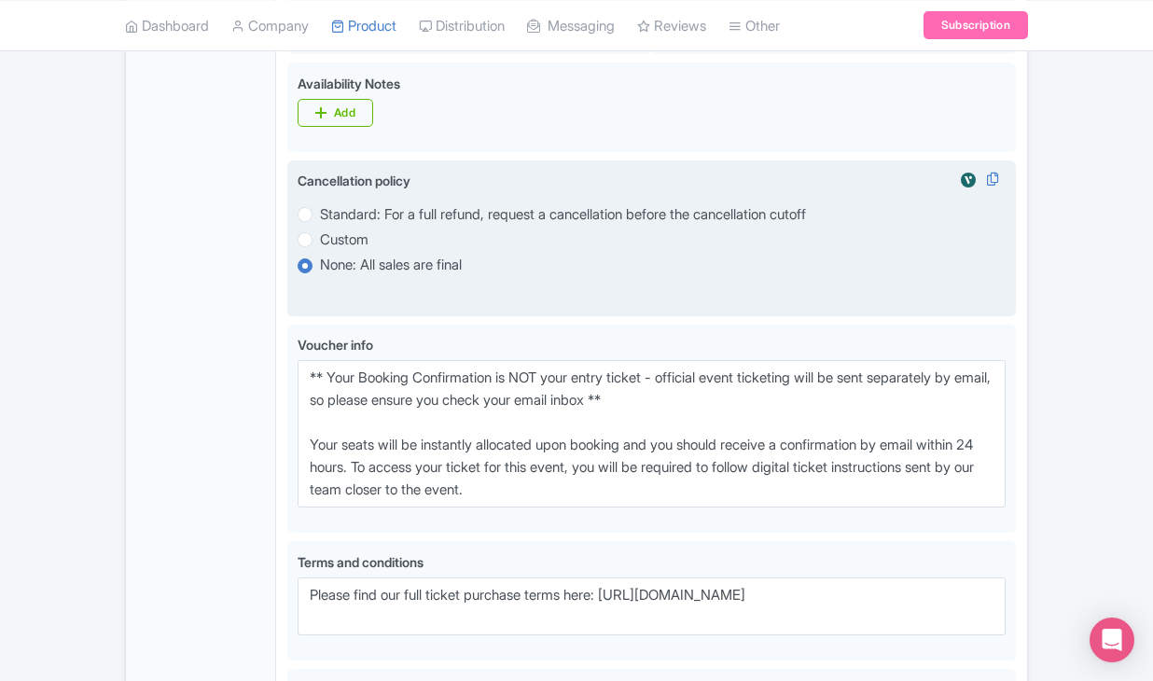
scroll to position [899, 0]
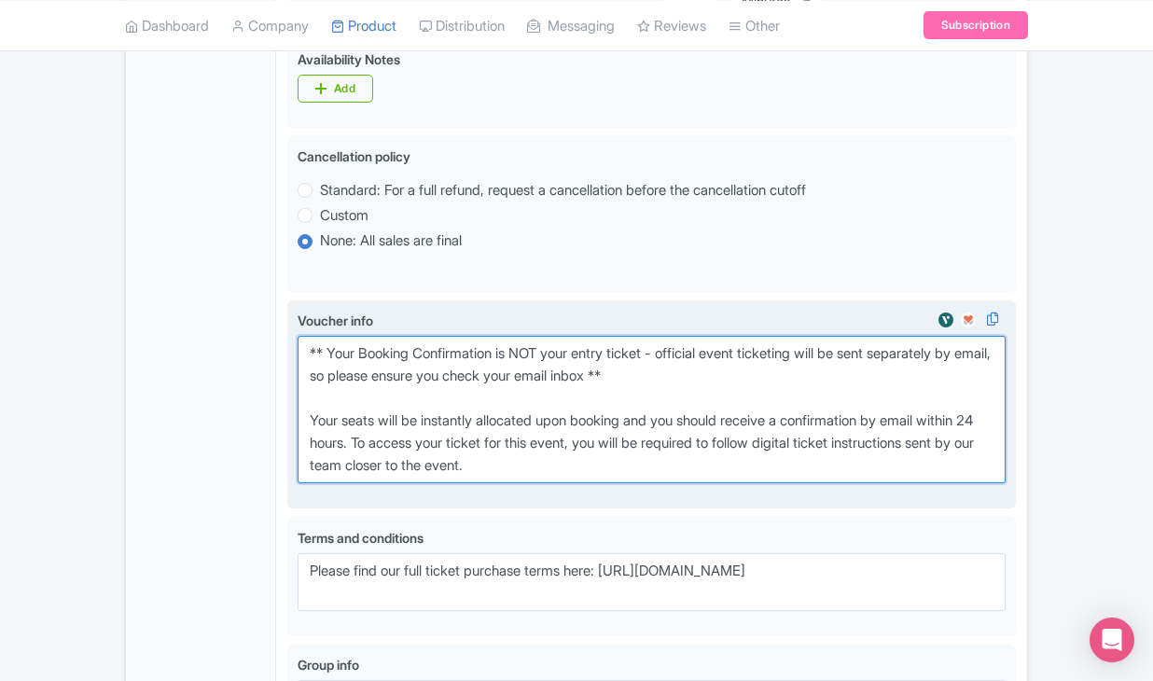
drag, startPoint x: 299, startPoint y: 413, endPoint x: 645, endPoint y: 540, distance: 367.7
click at [645, 483] on textarea "** Your Booking Confirmation is NOT your entry ticket - official event ticketin…" at bounding box center [652, 409] width 708 height 147
